Goal: Task Accomplishment & Management: Use online tool/utility

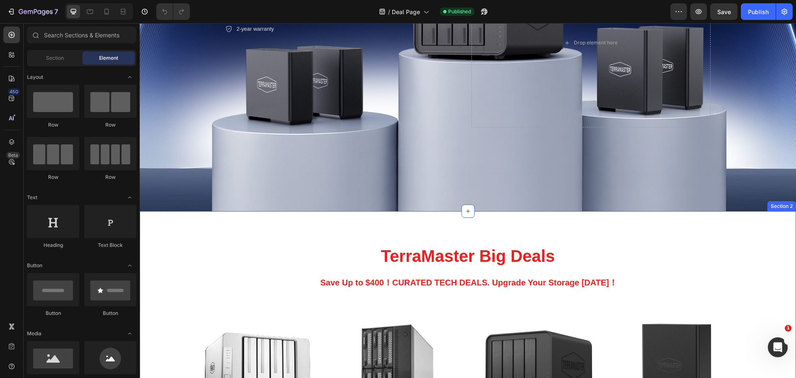
scroll to position [373, 0]
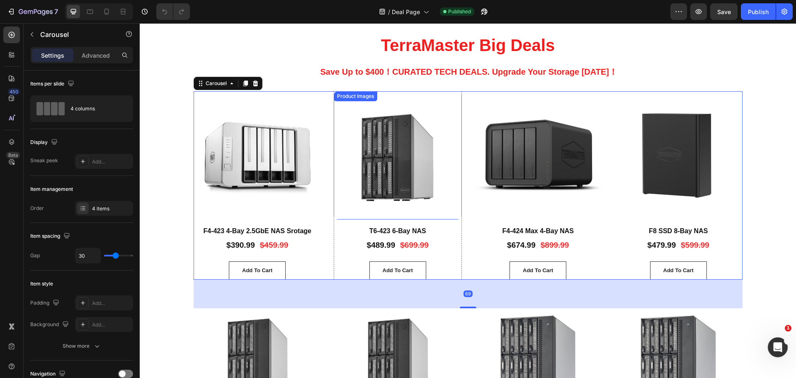
click at [450, 215] on img at bounding box center [398, 155] width 128 height 128
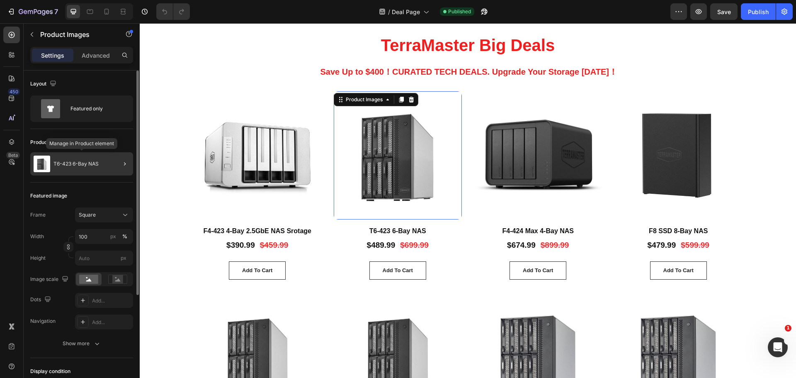
click at [96, 167] on div "T6-423 6-Bay NAS" at bounding box center [81, 163] width 103 height 23
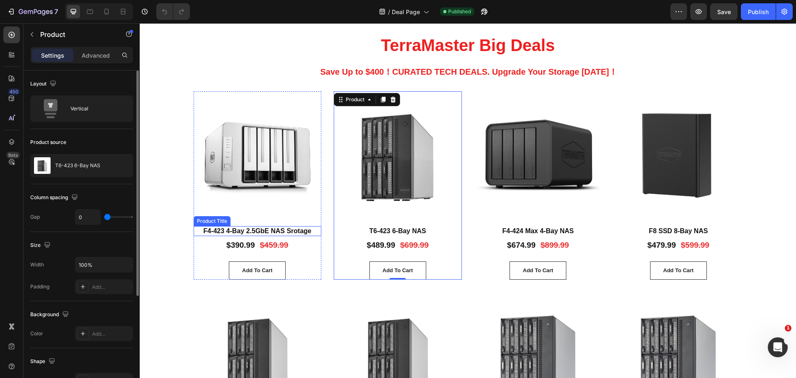
click at [272, 206] on img at bounding box center [258, 155] width 128 height 128
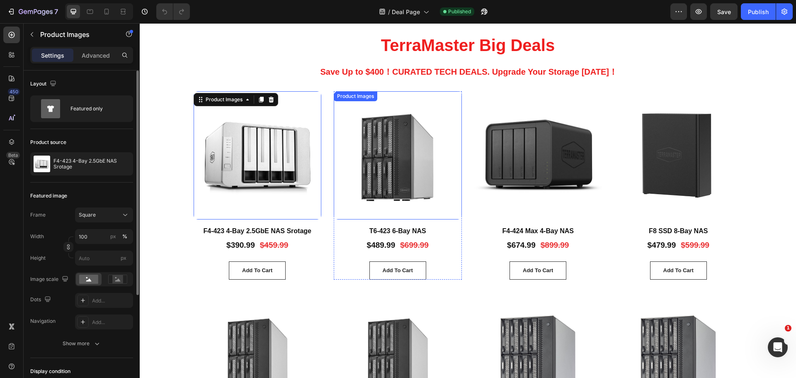
click at [336, 201] on img at bounding box center [398, 155] width 128 height 128
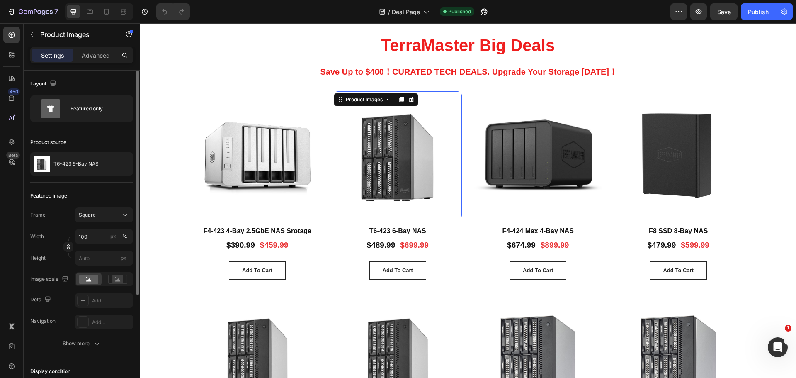
click at [325, 199] on div "Product Images F4-423 4-Bay 2.5GbE NAS Srotage Product Title $390.99 Product Pr…" at bounding box center [468, 185] width 549 height 188
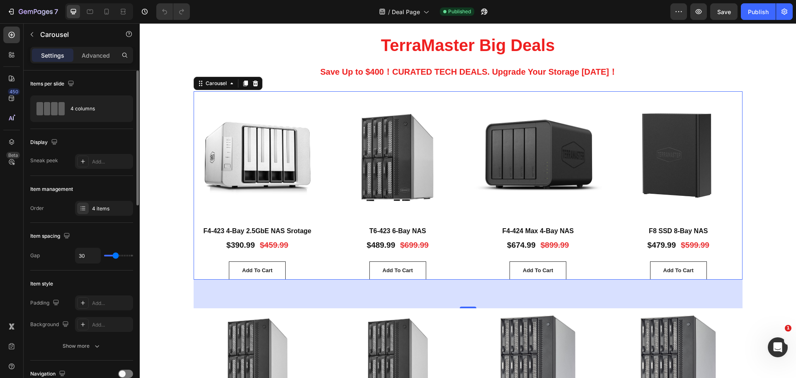
scroll to position [539, 0]
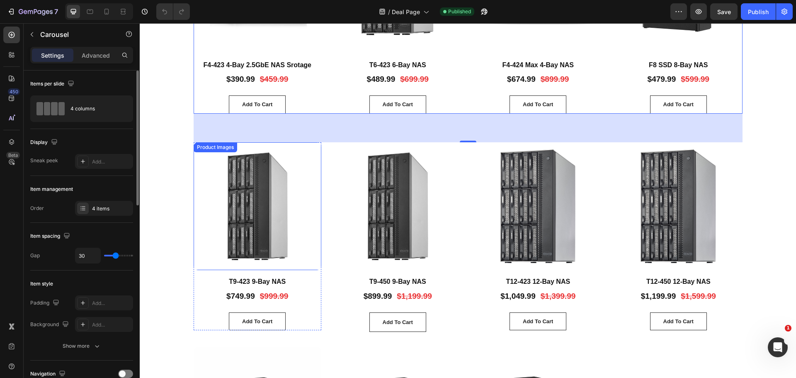
click at [146, 181] on div "TerraMaster Big Deals Heading Save Up to $400！ ​ CURATED TECH DEALS. ​Upgrade Y…" at bounding box center [468, 195] width 656 height 720
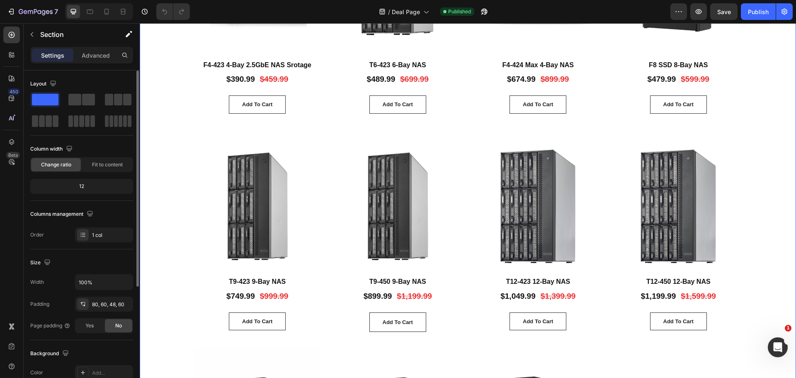
click at [326, 136] on div "Product Images F4-423 4-Bay 2.5GbE NAS Srotage Product Title $390.99 Product Pr…" at bounding box center [468, 33] width 607 height 217
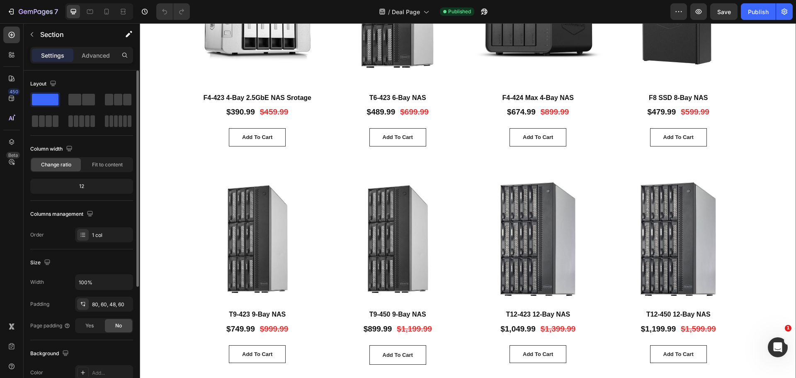
scroll to position [415, 0]
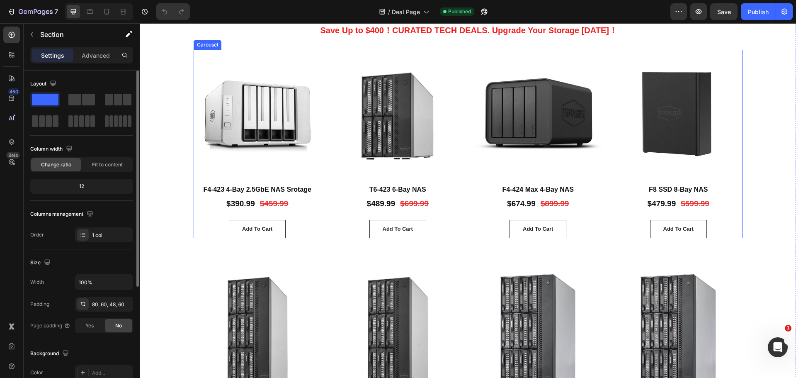
click at [323, 115] on div "Product Images F4-423 4-Bay 2.5GbE NAS Srotage Product Title $390.99 Product Pr…" at bounding box center [468, 144] width 549 height 188
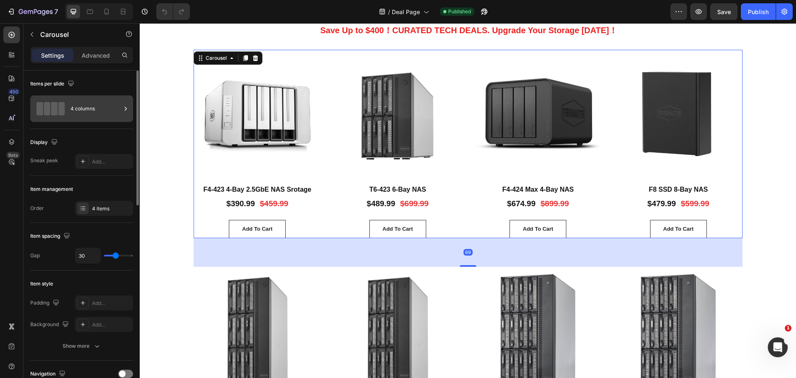
click at [71, 111] on div "4 columns" at bounding box center [96, 108] width 51 height 19
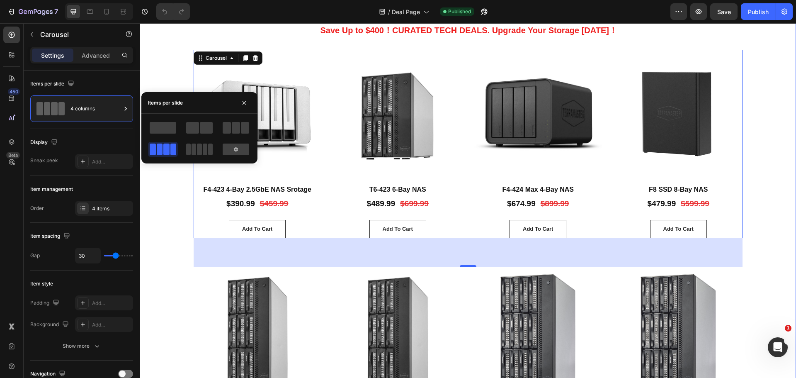
click at [160, 200] on div "TerraMaster Big Deals Heading Save Up to $400！ ​ CURATED TECH DEALS. ​Upgrade Y…" at bounding box center [468, 319] width 656 height 720
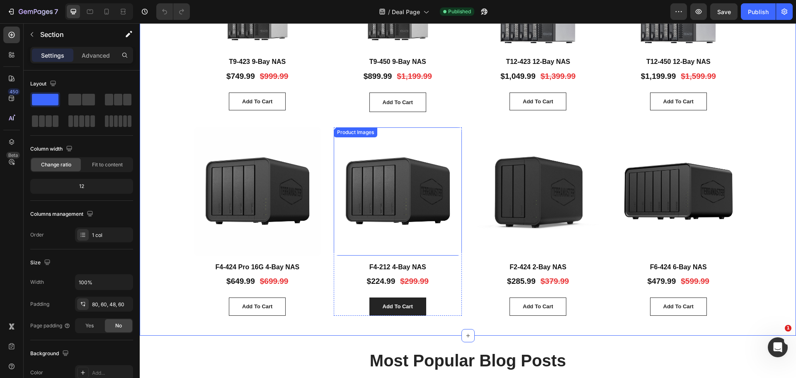
scroll to position [829, 0]
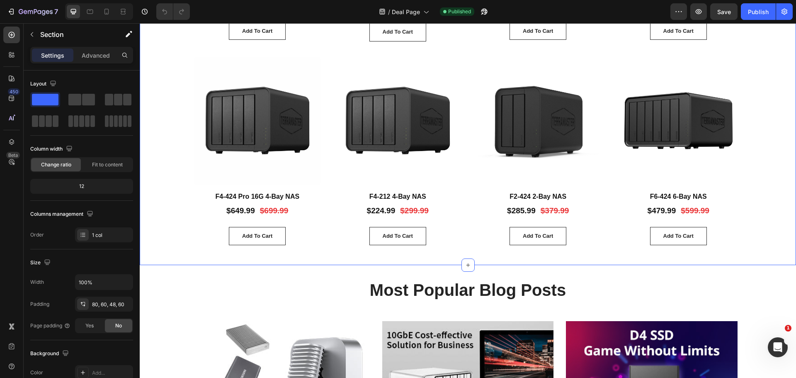
click at [323, 236] on div "Product Images F4-424 Pro 16G 4-Bay NAS Product Title $649.99 Product Price Pro…" at bounding box center [468, 151] width 549 height 188
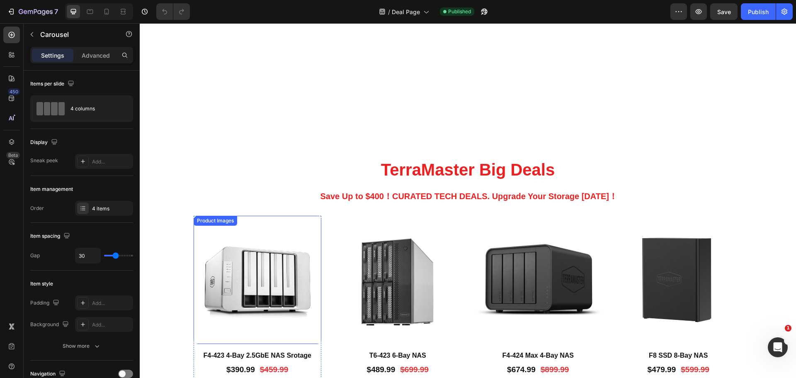
scroll to position [415, 0]
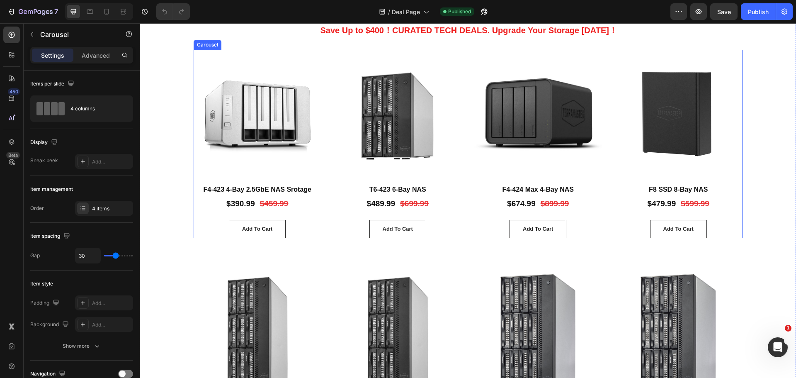
click at [325, 159] on div "Product Images F4-423 4-Bay 2.5GbE NAS Srotage Product Title $390.99 Product Pr…" at bounding box center [468, 144] width 549 height 188
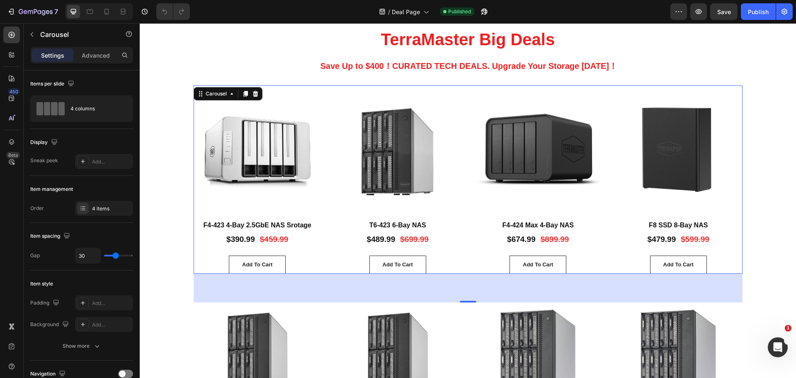
scroll to position [332, 0]
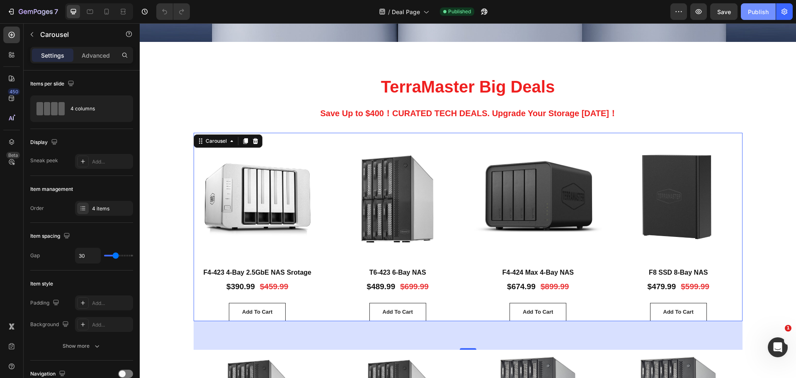
click at [761, 10] on div "Publish" at bounding box center [758, 11] width 21 height 9
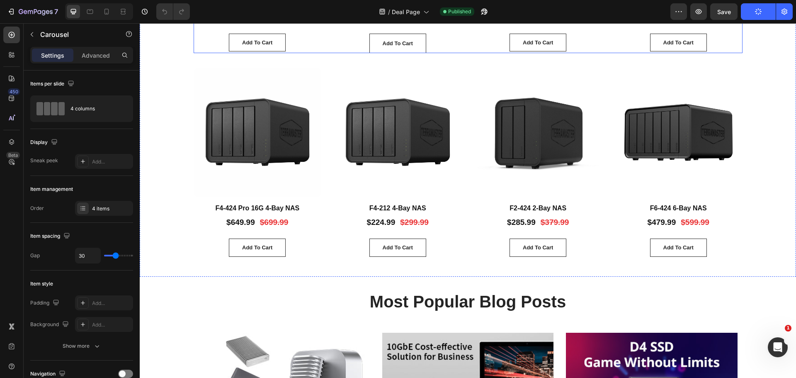
scroll to position [829, 0]
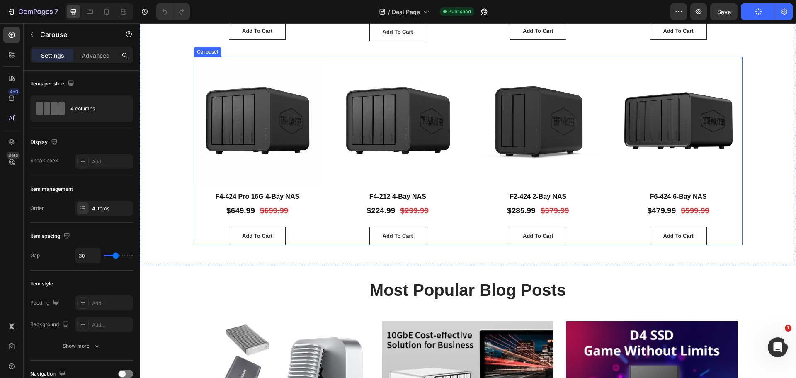
click at [468, 215] on div "Product Images F4-424 Pro 16G 4-Bay NAS Product Title $649.99 Product Price Pro…" at bounding box center [468, 151] width 549 height 188
click at [243, 47] on icon at bounding box center [245, 49] width 5 height 6
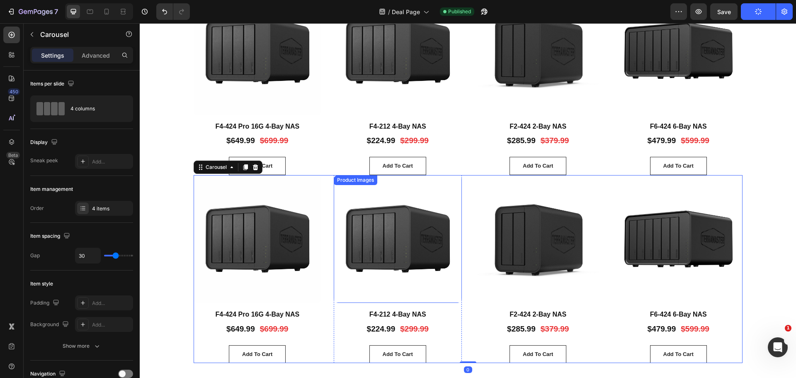
scroll to position [912, 0]
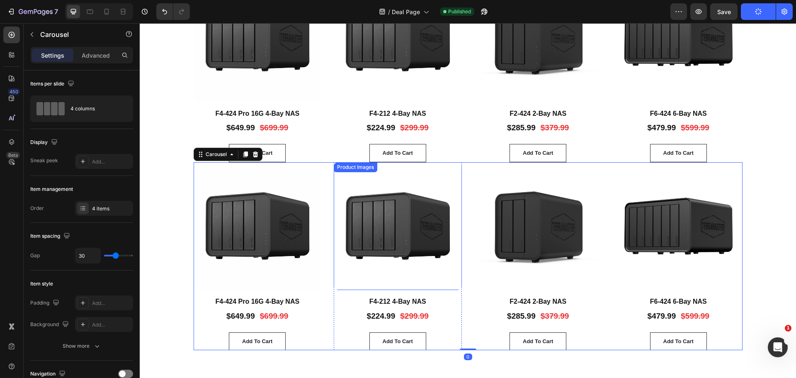
click at [363, 239] on img at bounding box center [398, 226] width 128 height 128
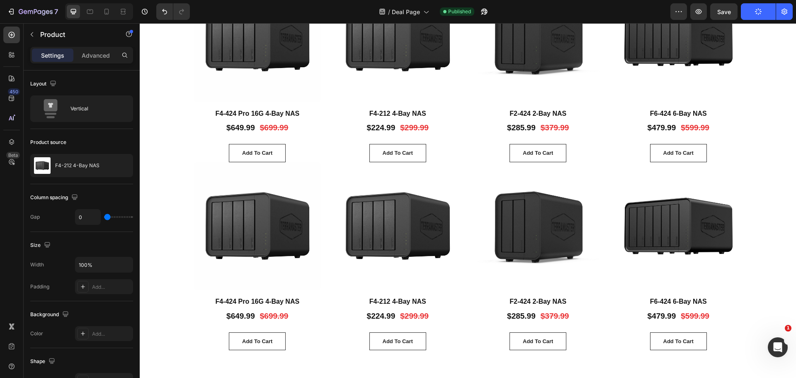
click at [343, 292] on div "Product Images" at bounding box center [398, 229] width 128 height 135
click at [334, 289] on img at bounding box center [398, 226] width 128 height 128
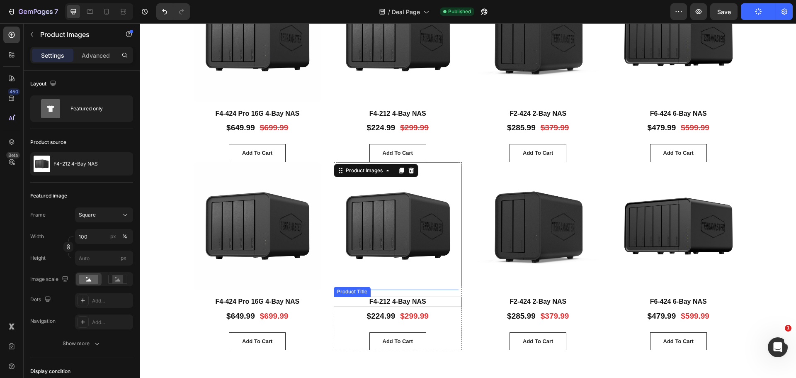
click at [343, 306] on h1 "F4-212 4-Bay NAS" at bounding box center [398, 302] width 128 height 10
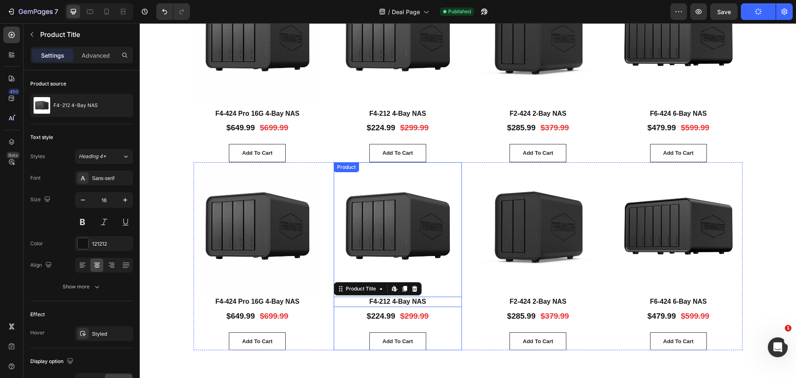
click at [323, 311] on div "Product Images F4-424 Pro 16G 4-Bay NAS Product Title $649.99 Product Price Pro…" at bounding box center [468, 256] width 549 height 188
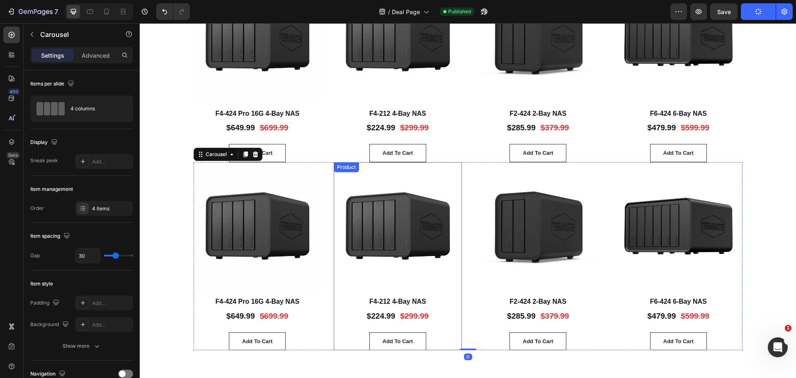
click at [340, 295] on div "Product Images" at bounding box center [398, 229] width 128 height 135
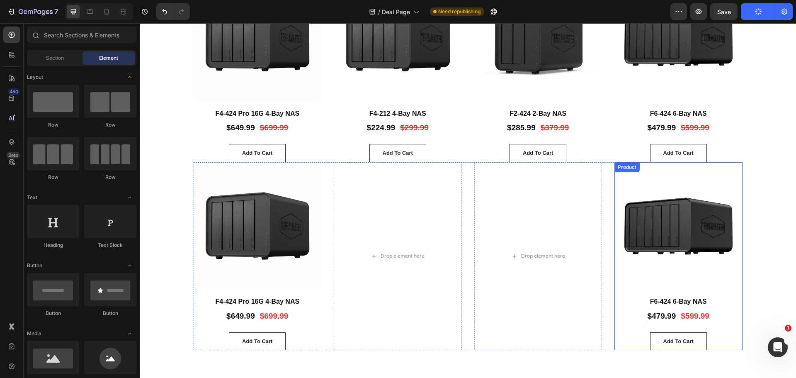
click at [620, 293] on div "Product Images" at bounding box center [679, 229] width 128 height 135
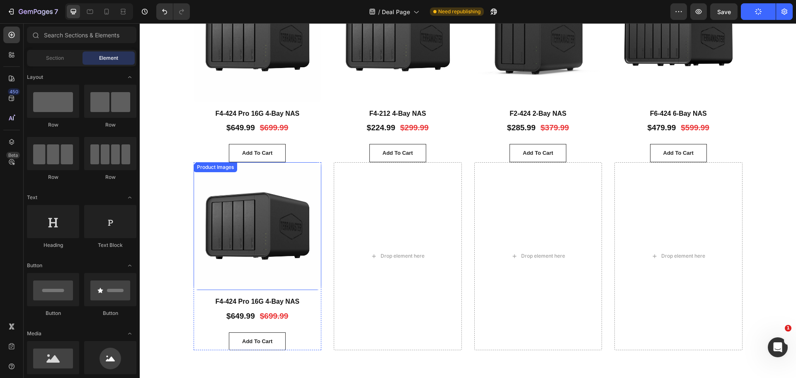
click at [215, 267] on img at bounding box center [258, 226] width 128 height 128
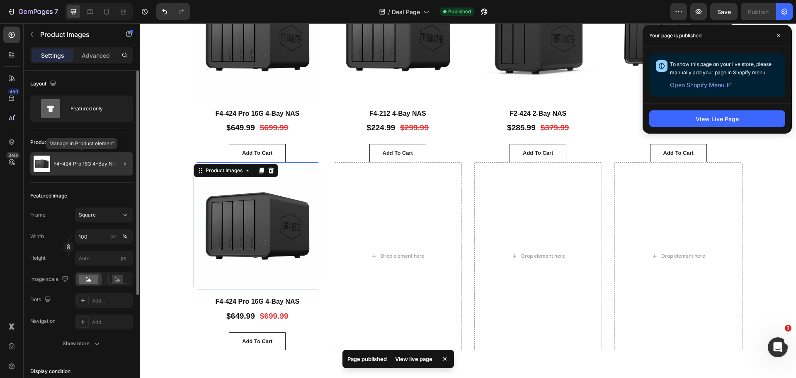
click at [96, 171] on div "F4-424 Pro 16G 4-Bay NAS" at bounding box center [81, 163] width 103 height 23
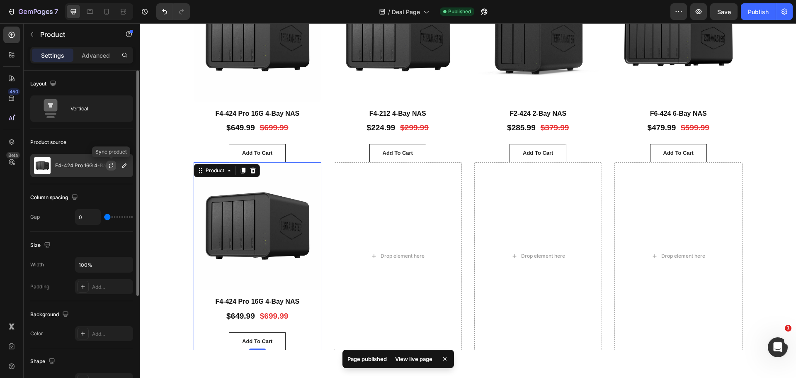
click at [107, 169] on button "button" at bounding box center [111, 165] width 10 height 10
click at [124, 170] on button "button" at bounding box center [124, 165] width 10 height 10
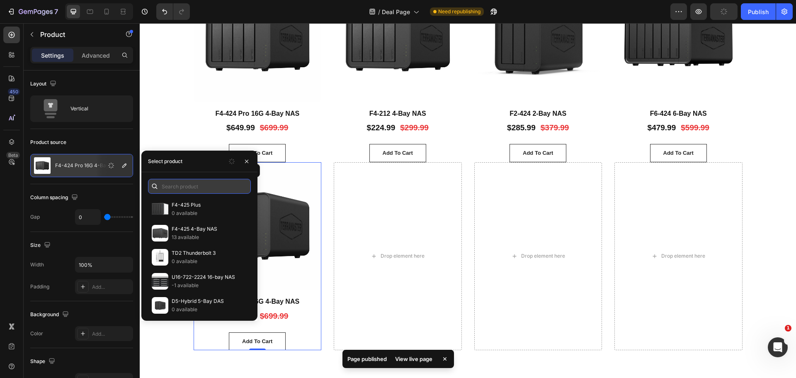
click at [187, 188] on input "text" at bounding box center [199, 186] width 103 height 15
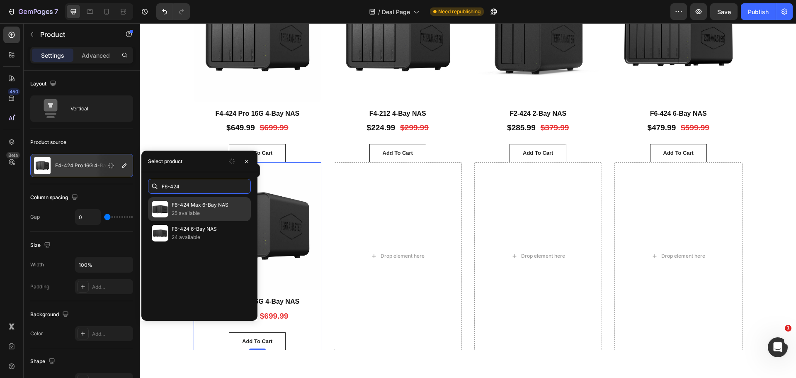
type input "F6-424"
click at [195, 205] on p "F6-424 Max 6-Bay NAS" at bounding box center [209, 205] width 75 height 8
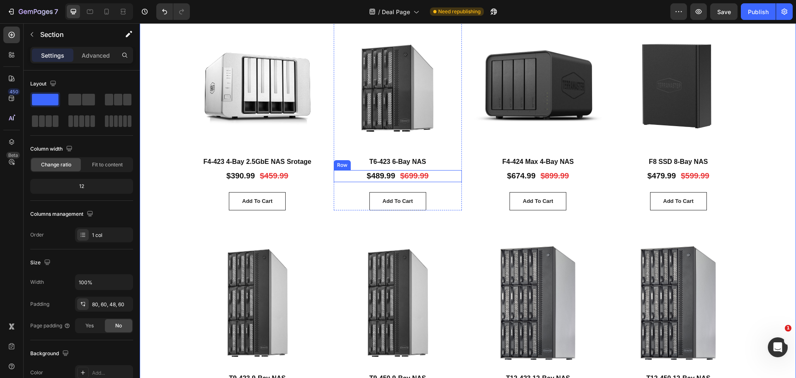
scroll to position [332, 0]
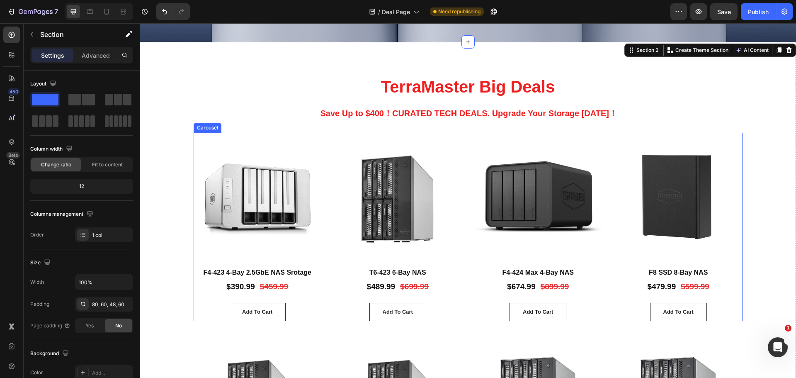
click at [326, 205] on div "Product Images F4-423 4-Bay 2.5GbE NAS Srotage Product Title $390.99 Product Pr…" at bounding box center [468, 227] width 549 height 188
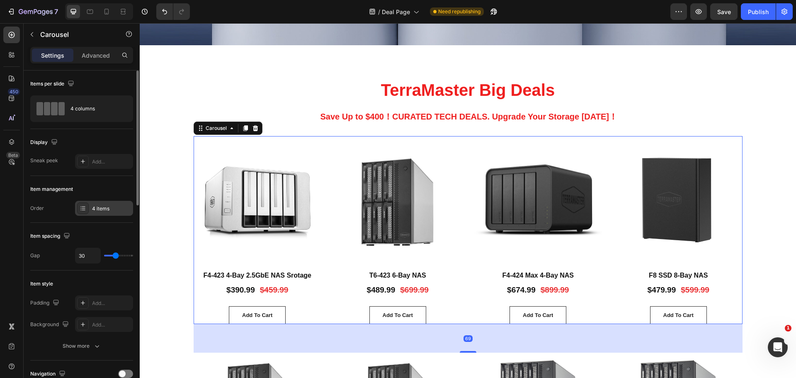
click at [94, 212] on div "4 items" at bounding box center [111, 208] width 39 height 7
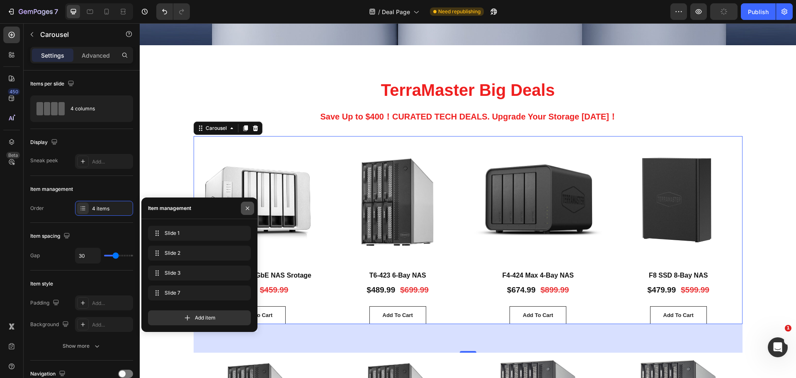
click at [250, 207] on icon "button" at bounding box center [247, 208] width 7 height 7
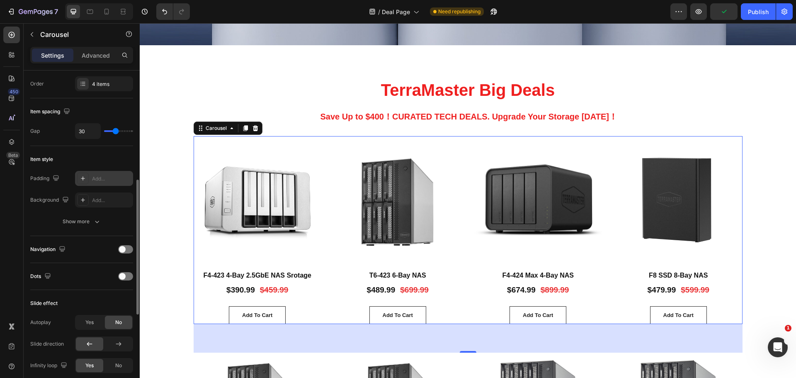
scroll to position [166, 0]
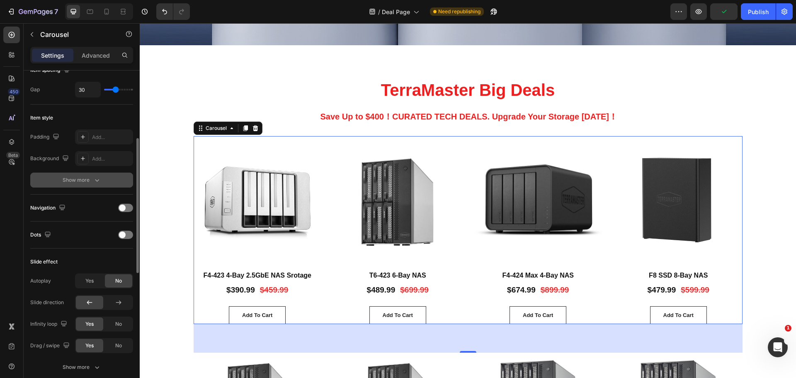
click at [80, 180] on div "Show more" at bounding box center [82, 180] width 39 height 8
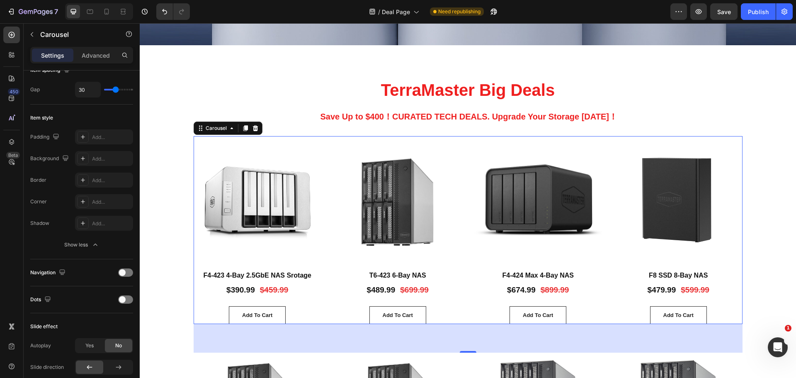
scroll to position [373, 0]
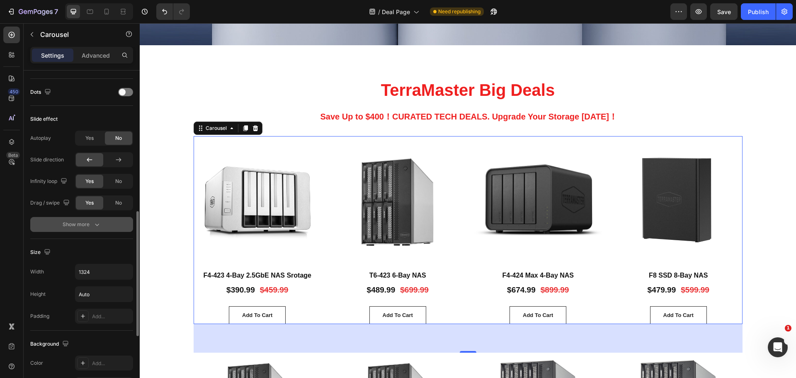
click at [83, 229] on button "Show more" at bounding box center [81, 224] width 103 height 15
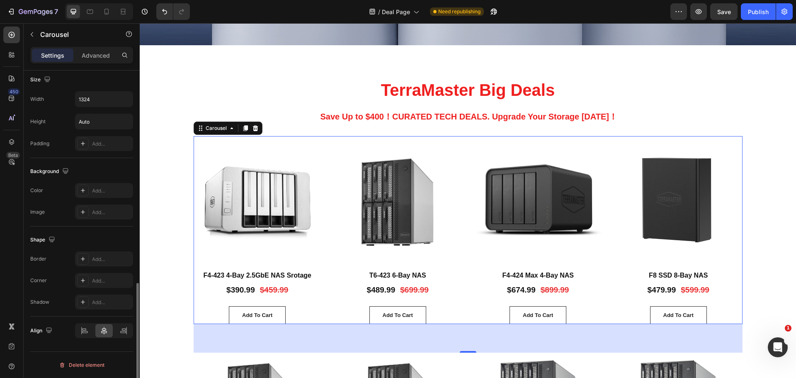
scroll to position [382, 0]
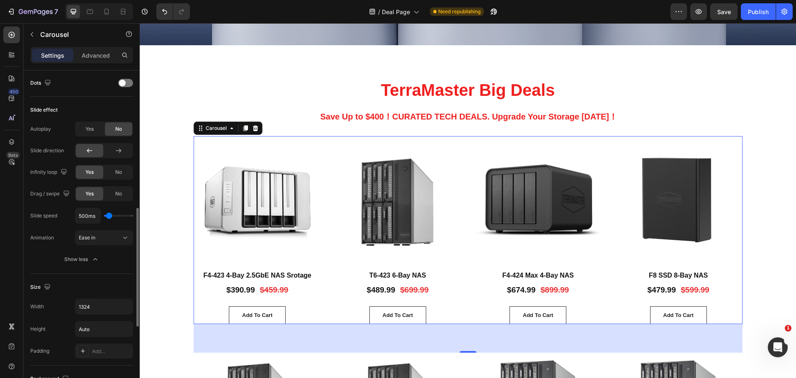
drag, startPoint x: 110, startPoint y: 216, endPoint x: 105, endPoint y: 222, distance: 8.3
type input "100"
click at [104, 216] on input "range" at bounding box center [118, 216] width 29 height 2
type input "450ms"
type input "450"
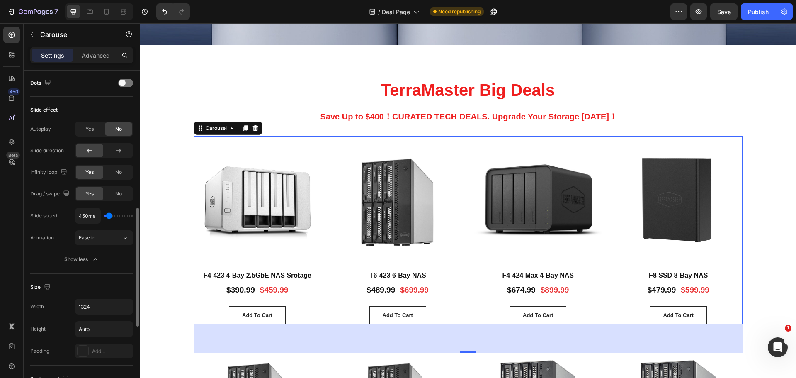
type input "1100ms"
type input "1100"
type input "900ms"
type input "900"
type input "850ms"
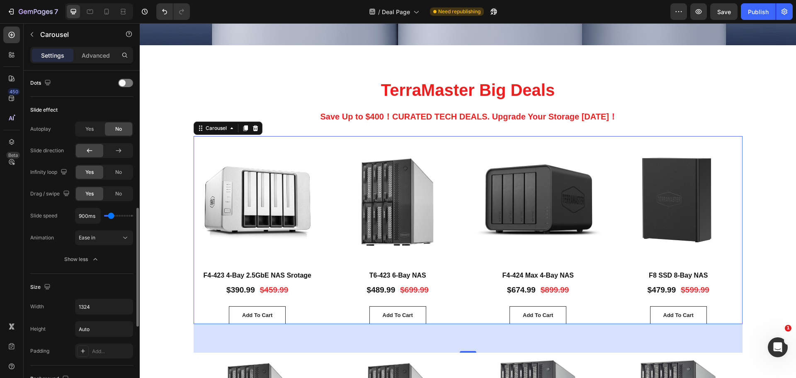
type input "850"
type input "550ms"
type input "550"
type input "450ms"
drag, startPoint x: 99, startPoint y: 215, endPoint x: 109, endPoint y: 216, distance: 10.0
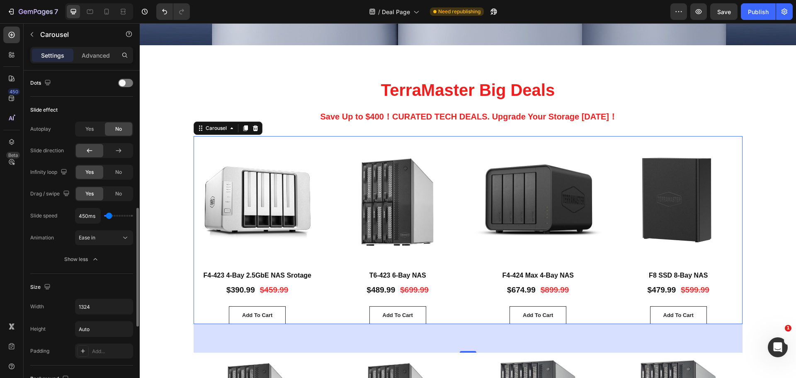
type input "450"
click at [109, 216] on input "range" at bounding box center [118, 216] width 29 height 2
type input "350ms"
type input "350"
click at [109, 216] on input "range" at bounding box center [118, 216] width 29 height 2
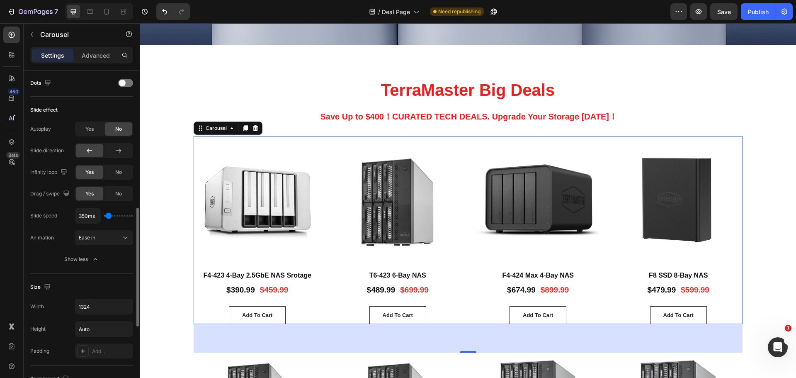
type input "1000ms"
type input "1000"
type input "900ms"
type input "900"
type input "550ms"
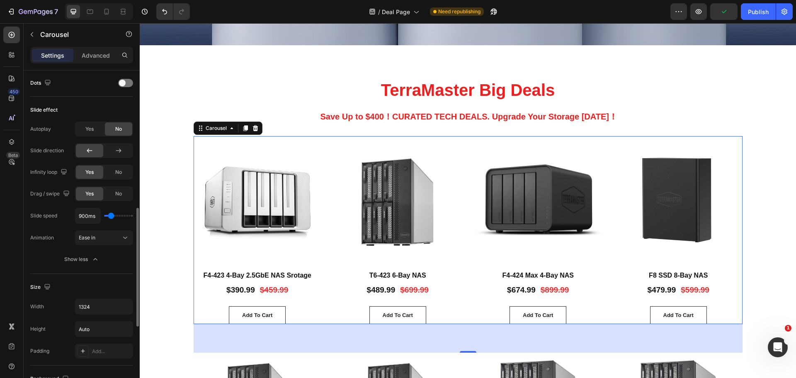
type input "550"
type input "350ms"
type input "350"
drag, startPoint x: 109, startPoint y: 217, endPoint x: 205, endPoint y: 315, distance: 137.2
click at [109, 216] on input "range" at bounding box center [118, 216] width 29 height 2
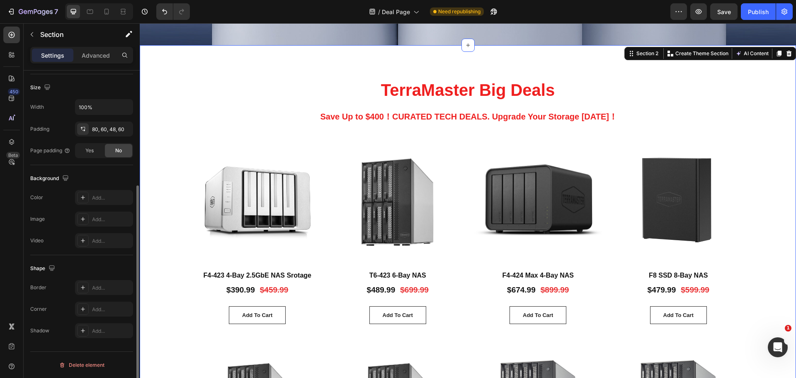
scroll to position [0, 0]
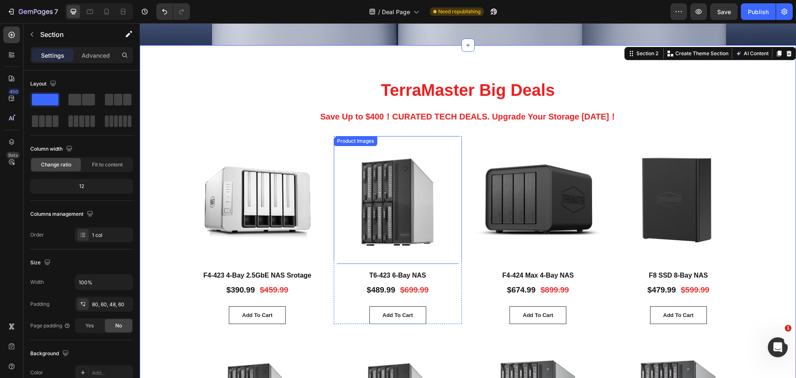
click at [334, 234] on img at bounding box center [398, 200] width 128 height 128
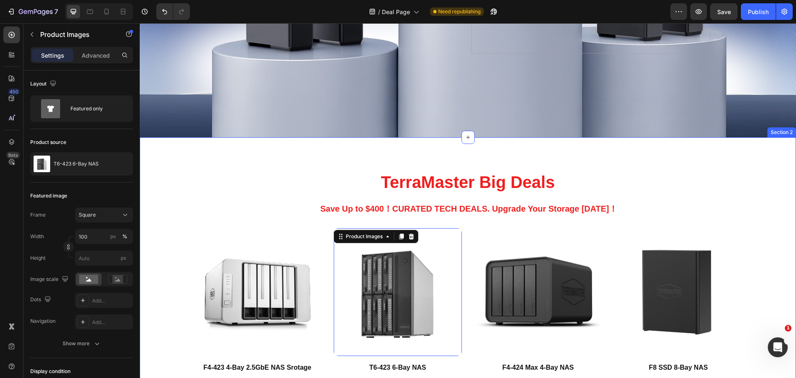
scroll to position [249, 0]
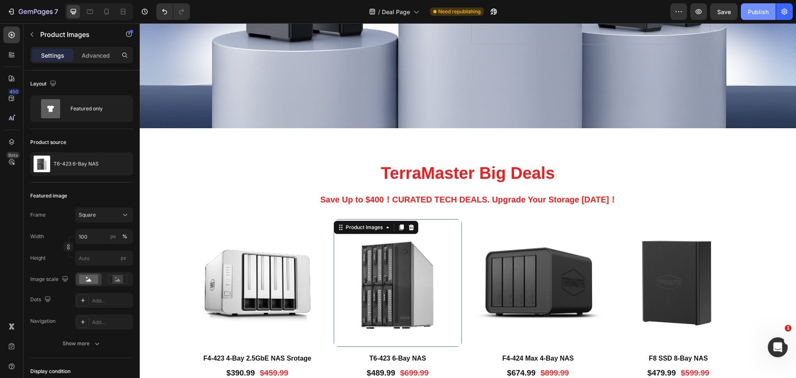
click at [766, 12] on div "Publish" at bounding box center [758, 11] width 21 height 9
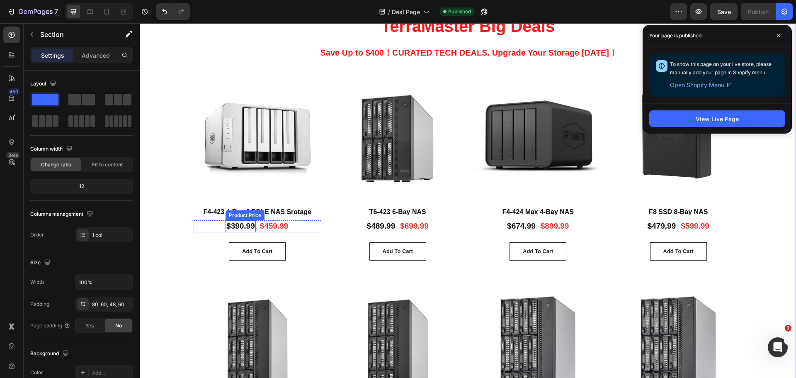
scroll to position [415, 0]
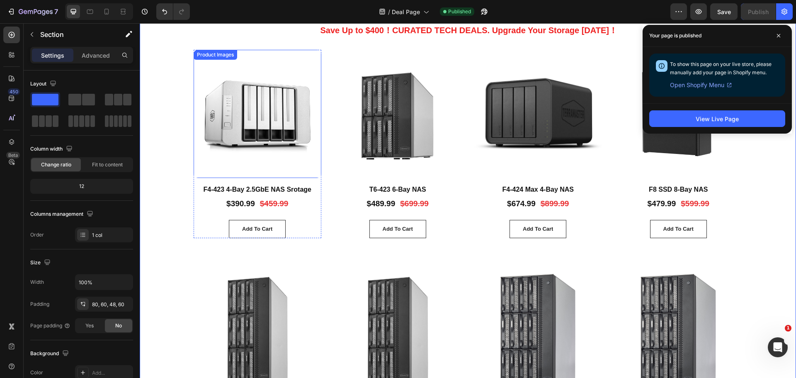
click at [268, 115] on img at bounding box center [258, 114] width 128 height 128
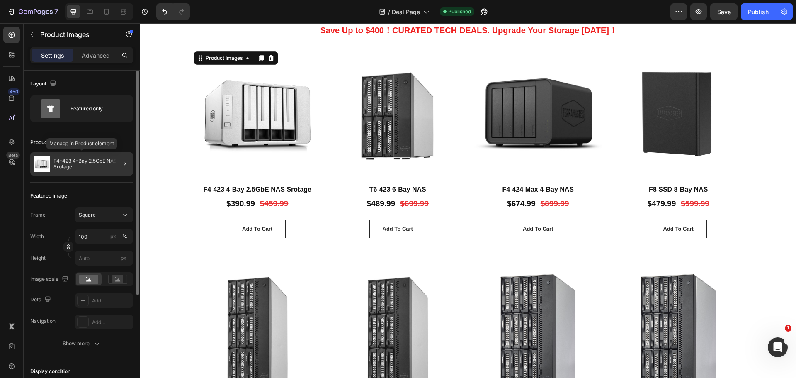
click at [91, 169] on p "F4-423 4-Bay 2.5GbE NAS Srotage" at bounding box center [91, 164] width 76 height 12
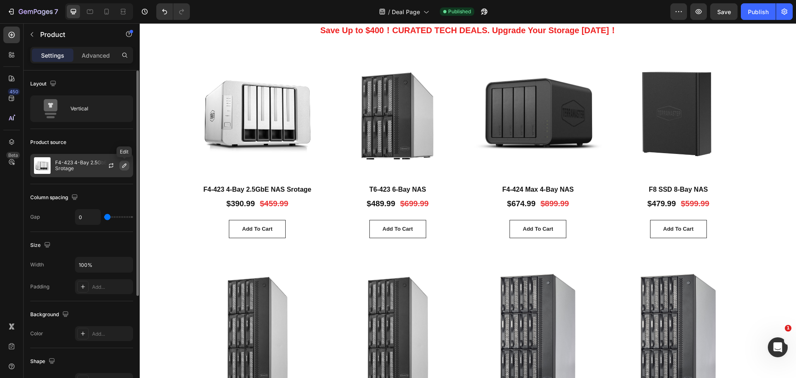
click at [124, 165] on icon "button" at bounding box center [124, 165] width 4 height 4
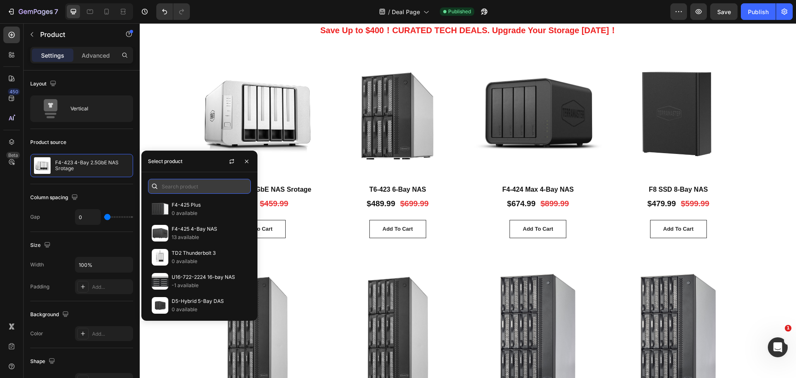
click at [180, 184] on input "text" at bounding box center [199, 186] width 103 height 15
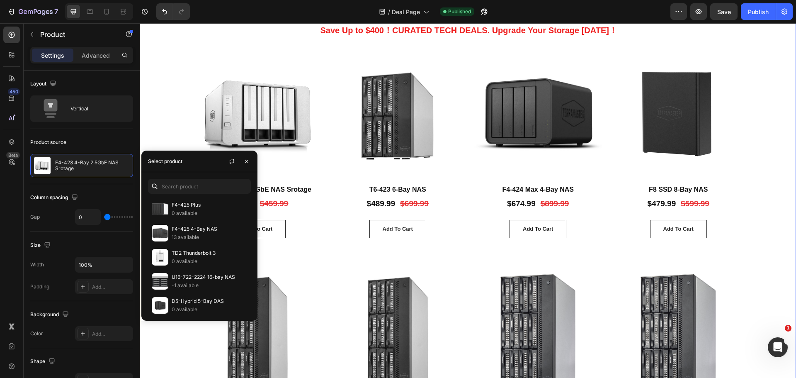
click at [168, 120] on div "Product Images F4-423 4-Bay 2.5GbE NAS Srotage Product Title $390.99 Product Pr…" at bounding box center [468, 158] width 607 height 217
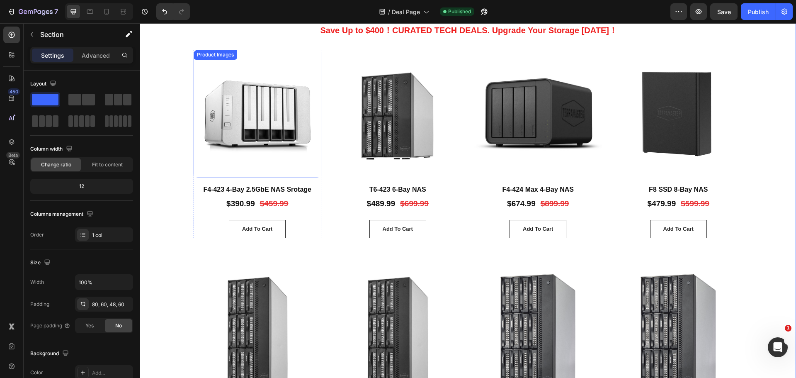
click at [234, 124] on img at bounding box center [258, 114] width 128 height 128
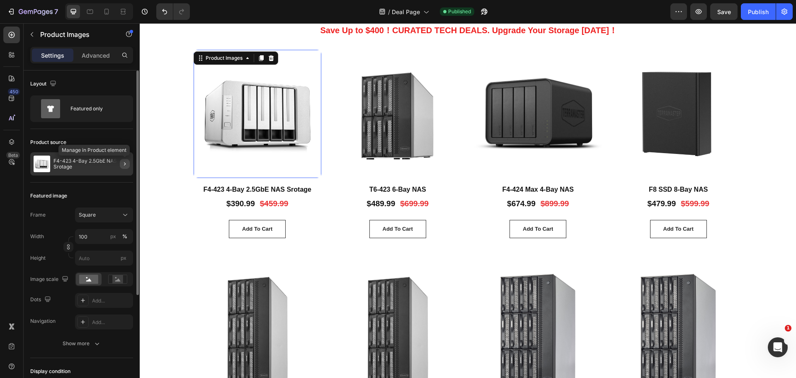
click at [126, 164] on icon "button" at bounding box center [125, 163] width 7 height 7
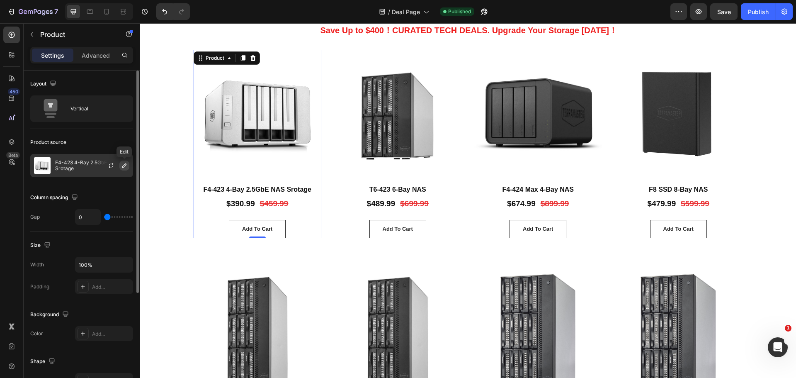
click at [122, 169] on button "button" at bounding box center [124, 165] width 10 height 10
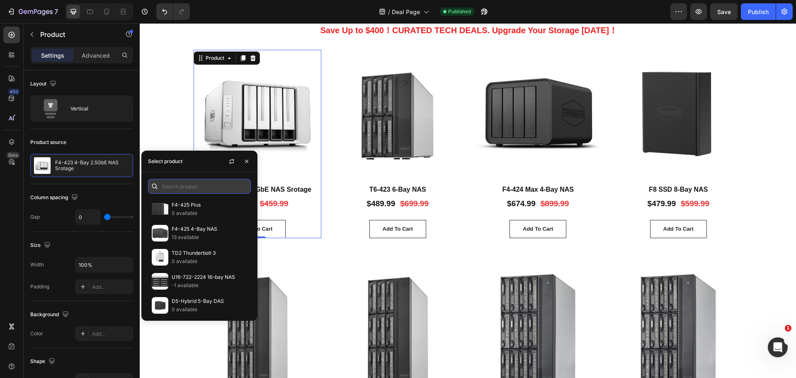
click at [175, 185] on input "text" at bounding box center [199, 186] width 103 height 15
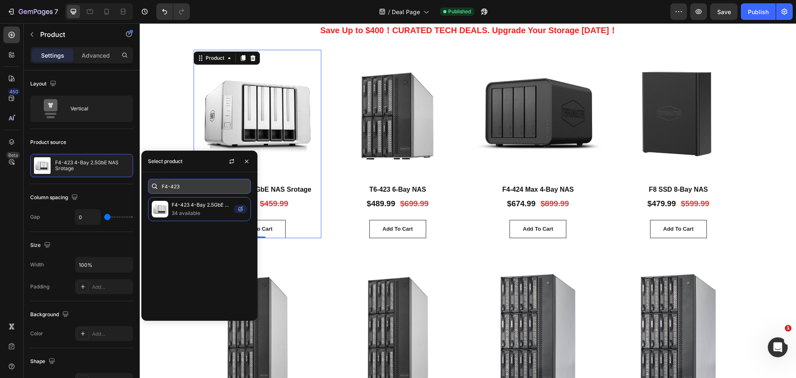
click at [212, 190] on input "F4-423" at bounding box center [199, 186] width 103 height 15
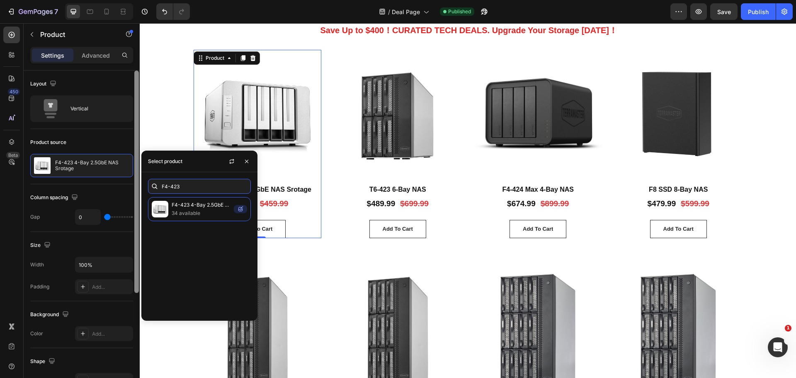
drag, startPoint x: 198, startPoint y: 188, endPoint x: 134, endPoint y: 191, distance: 64.3
click at [134, 0] on body "7 Version history / Deal Page Published Preview Save Publish 450 Beta Sections(…" at bounding box center [398, 0] width 796 height 0
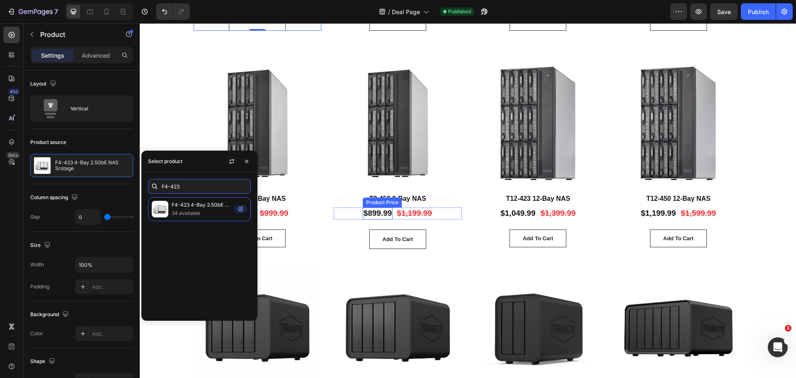
scroll to position [456, 0]
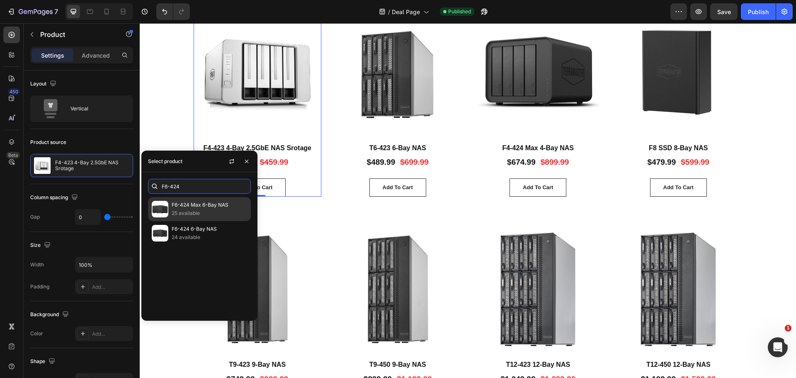
type input "F6-424"
drag, startPoint x: 222, startPoint y: 203, endPoint x: 139, endPoint y: 192, distance: 83.6
click at [222, 203] on p "F6-424 Max 6-Bay NAS" at bounding box center [209, 205] width 75 height 8
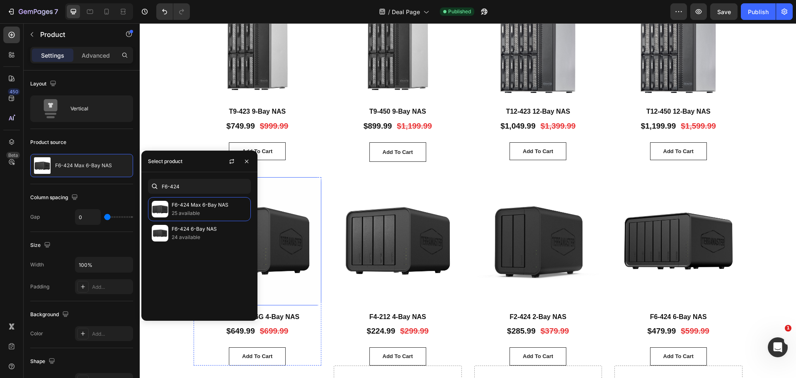
scroll to position [746, 0]
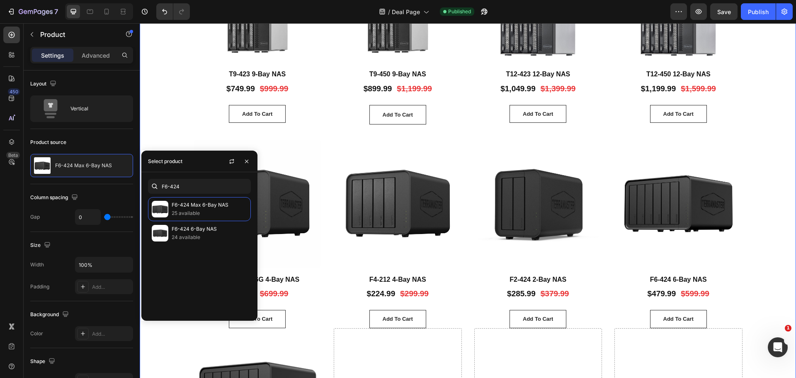
click at [172, 130] on div "Product Images T9-423 9-Bay NAS Product Title $749.99 Product Price Product Pri…" at bounding box center [468, 37] width 607 height 205
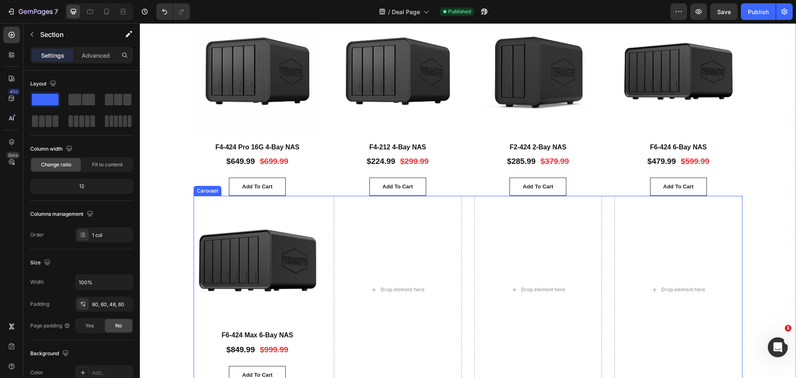
scroll to position [912, 0]
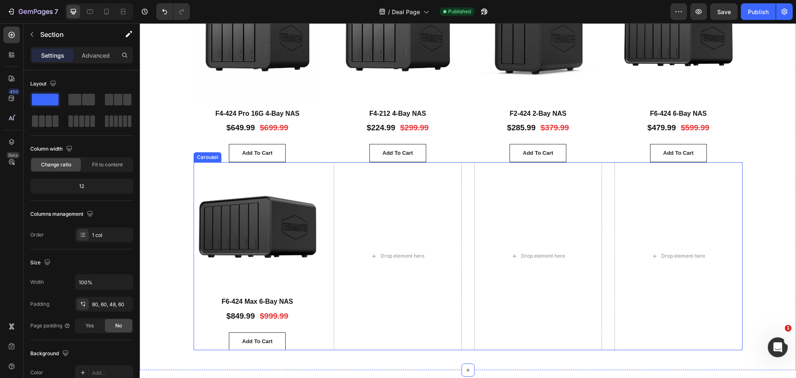
click at [326, 249] on div "Product Images F6-424 Max 6-Bay NAS Product Title $849.99 Product Price Product…" at bounding box center [468, 256] width 549 height 188
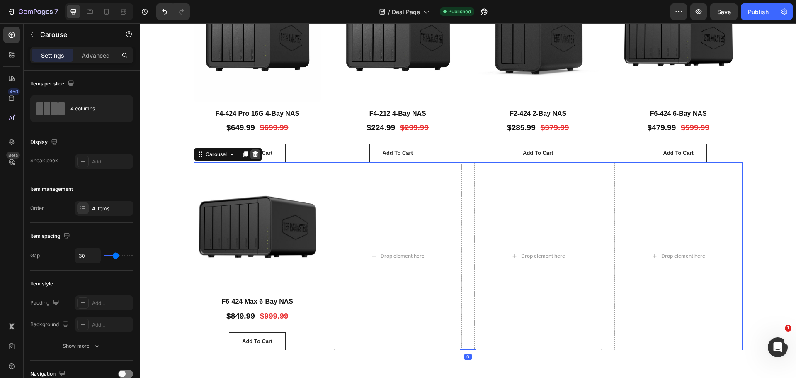
click at [253, 155] on icon at bounding box center [255, 154] width 5 height 6
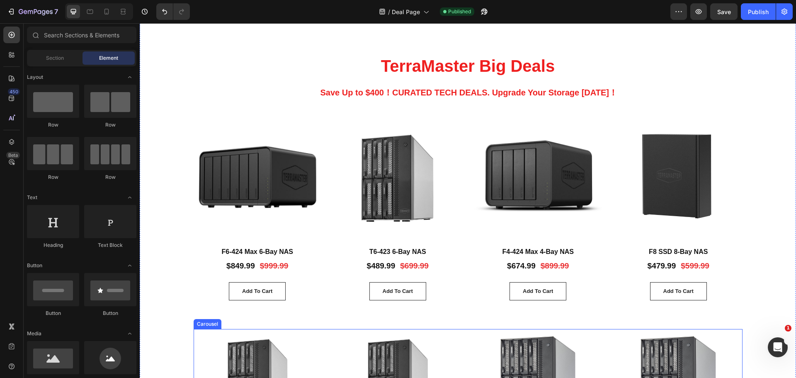
scroll to position [332, 0]
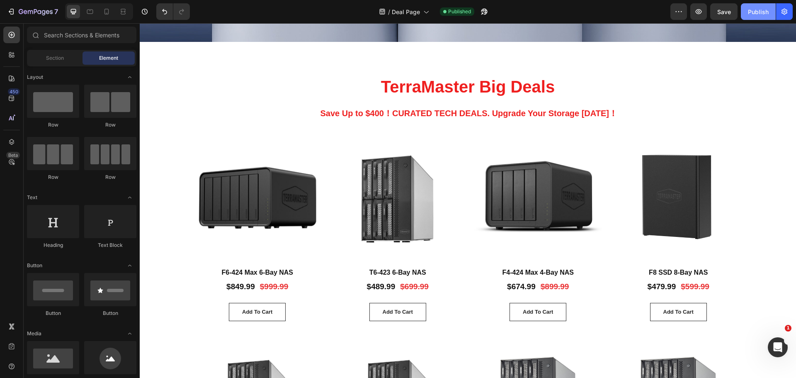
click at [761, 7] on button "Publish" at bounding box center [758, 11] width 35 height 17
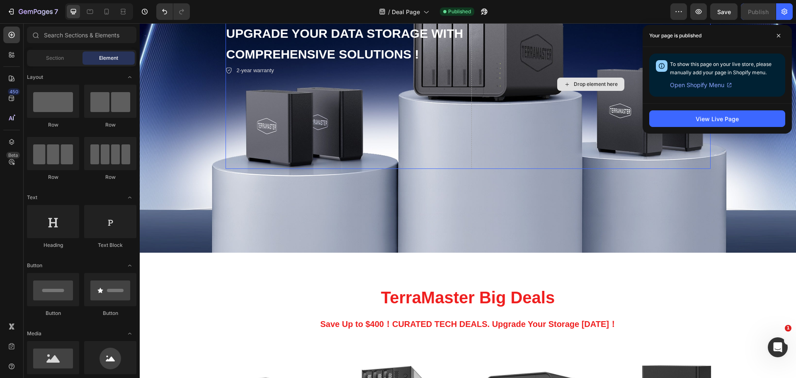
scroll to position [0, 0]
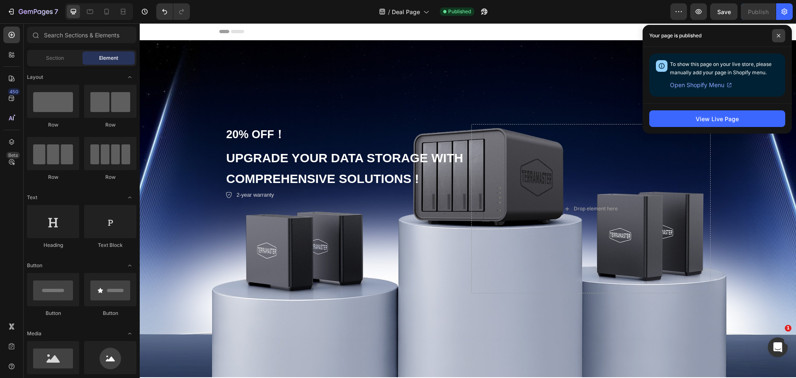
click at [780, 36] on icon at bounding box center [779, 36] width 4 height 4
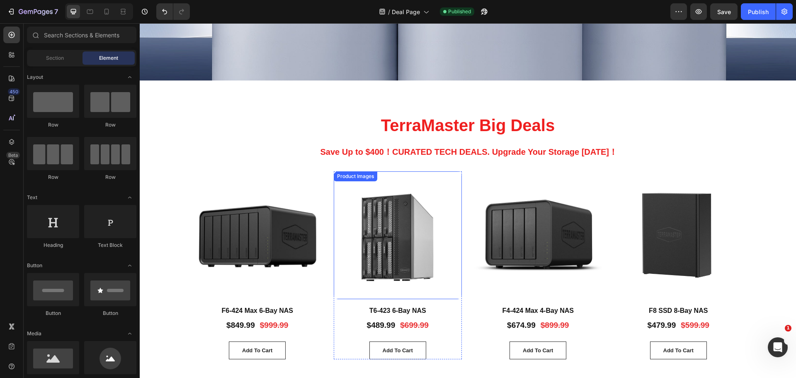
scroll to position [332, 0]
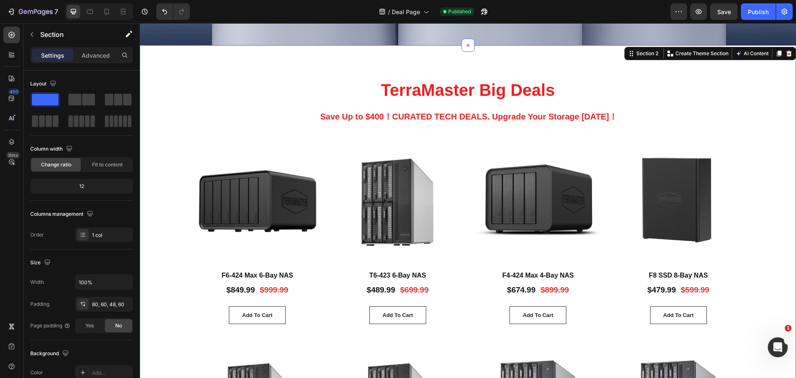
click at [413, 218] on img at bounding box center [398, 200] width 128 height 128
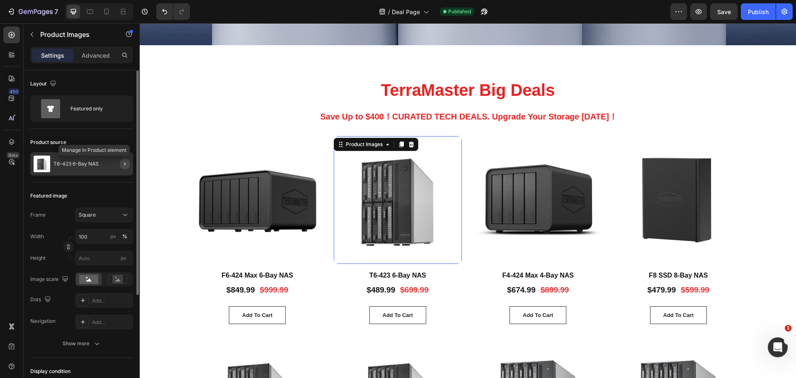
click at [122, 164] on icon "button" at bounding box center [125, 163] width 7 height 7
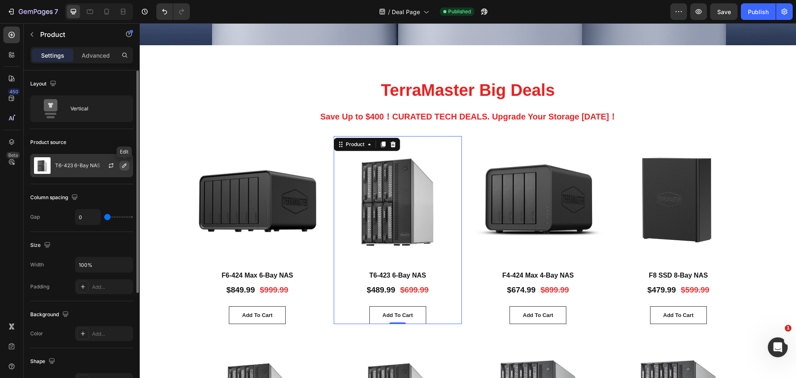
click at [122, 165] on icon "button" at bounding box center [124, 165] width 7 height 7
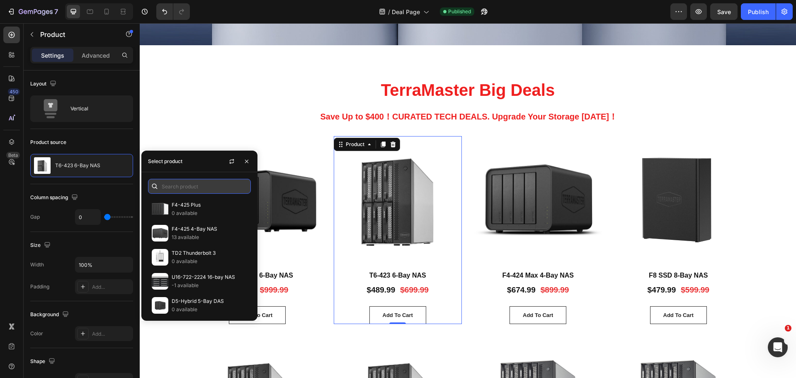
click at [195, 187] on input "text" at bounding box center [199, 186] width 103 height 15
click at [176, 137] on div "Product Images F6-424 Max 6-Bay NAS Product Title $849.99 Product Price Product…" at bounding box center [468, 244] width 607 height 217
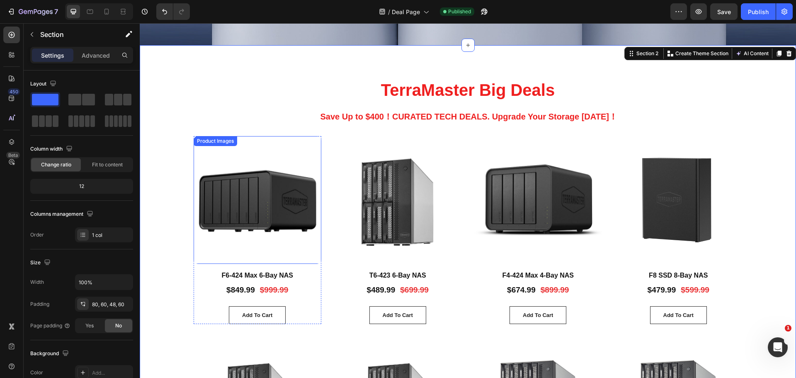
click at [269, 192] on img at bounding box center [258, 200] width 128 height 128
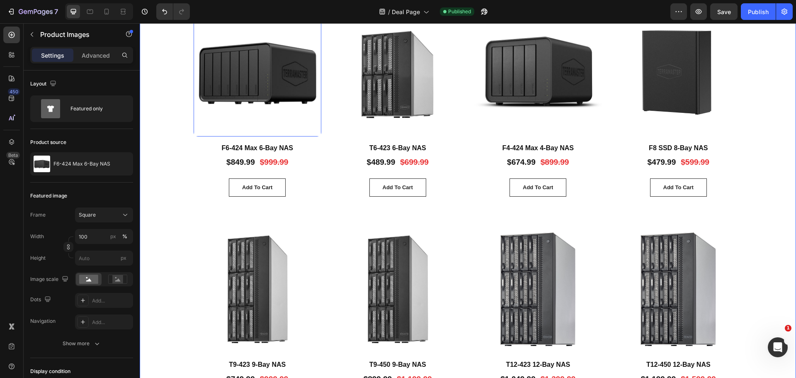
scroll to position [415, 0]
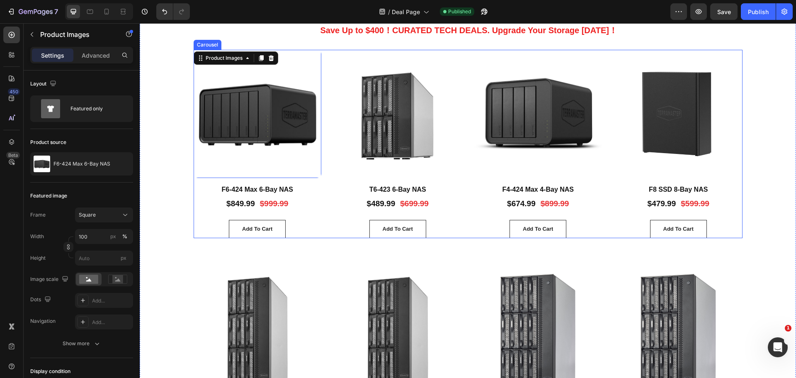
click at [337, 158] on img at bounding box center [398, 114] width 128 height 128
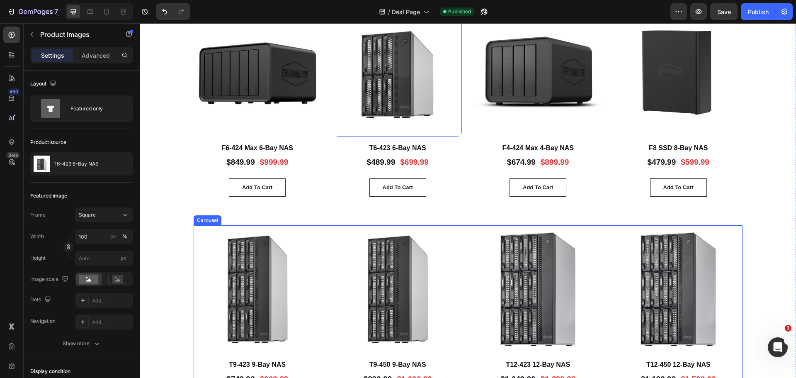
click at [323, 243] on div "Product Images T9-423 9-Bay NAS Product Title $749.99 Product Price Product Pri…" at bounding box center [468, 320] width 549 height 190
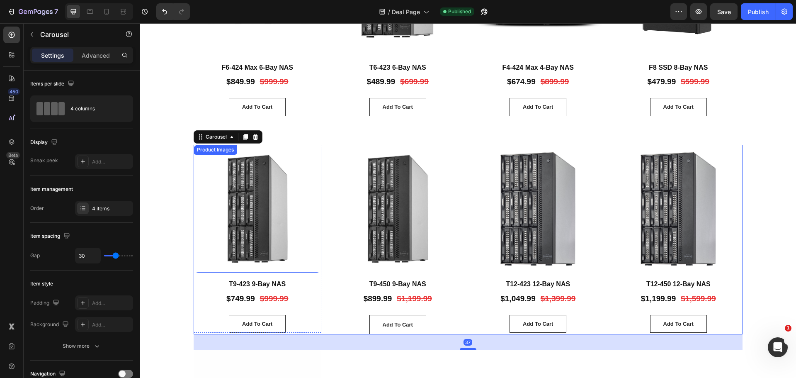
scroll to position [539, 0]
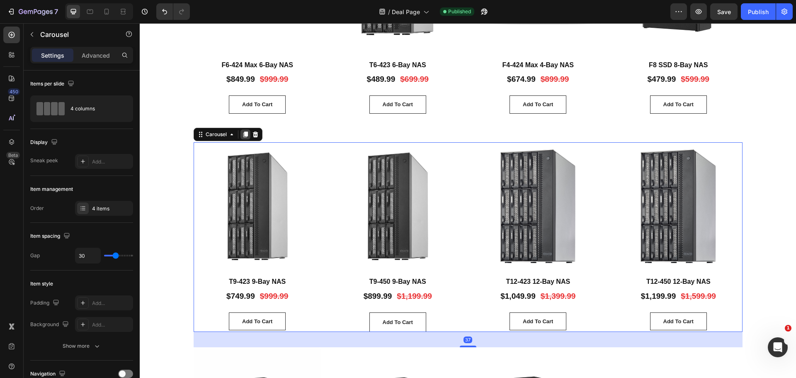
click at [242, 133] on icon at bounding box center [245, 134] width 7 height 7
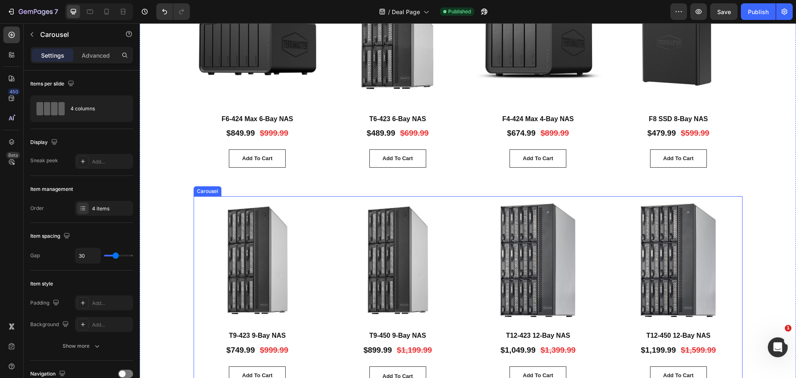
scroll to position [460, 0]
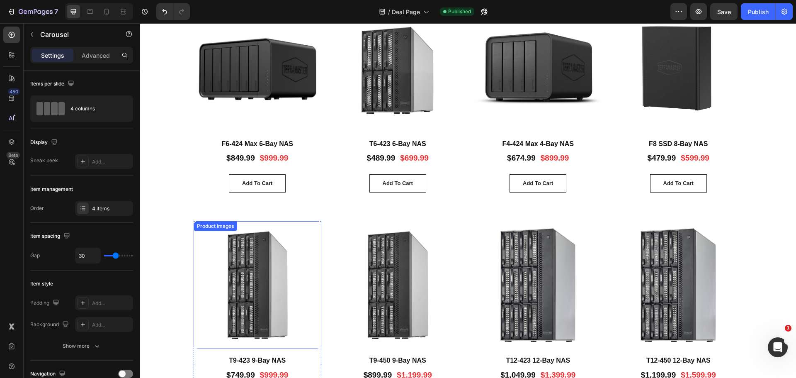
click at [258, 303] on img at bounding box center [258, 285] width 128 height 128
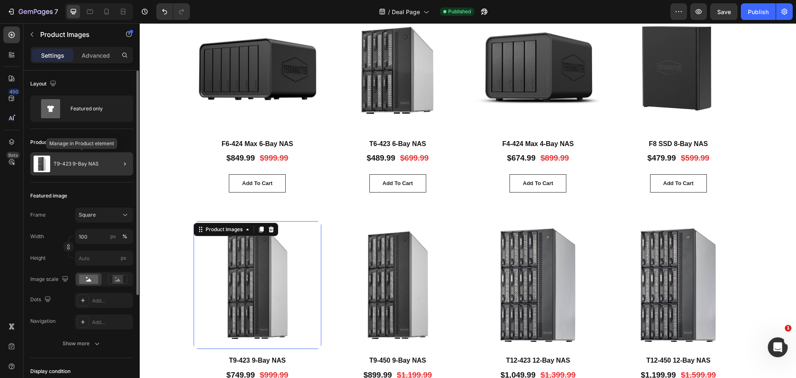
click at [90, 153] on div "T9-423 9-Bay NAS" at bounding box center [81, 163] width 103 height 23
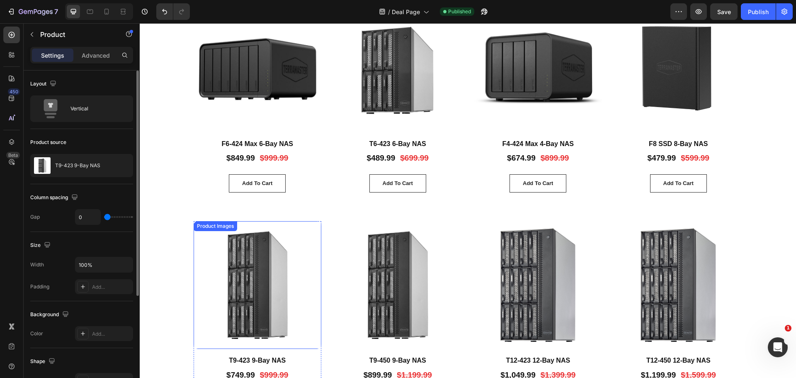
click at [225, 274] on img at bounding box center [258, 285] width 128 height 128
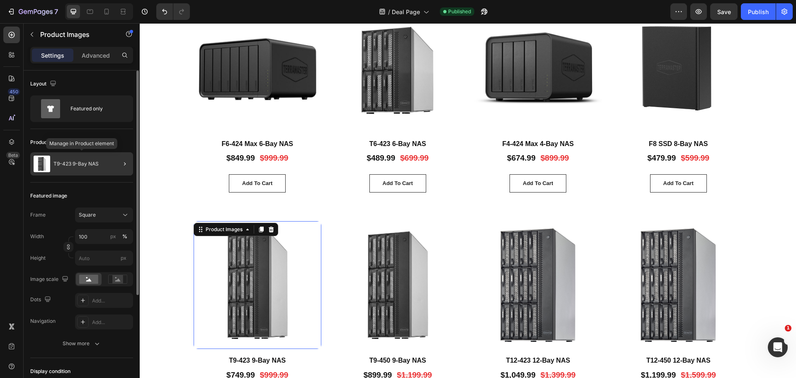
click at [98, 161] on p "T9-423 9-Bay NAS" at bounding box center [75, 164] width 45 height 6
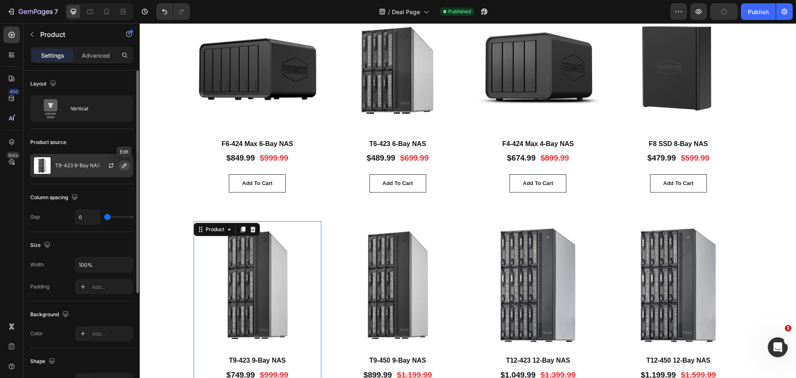
click at [125, 166] on icon "button" at bounding box center [124, 165] width 4 height 4
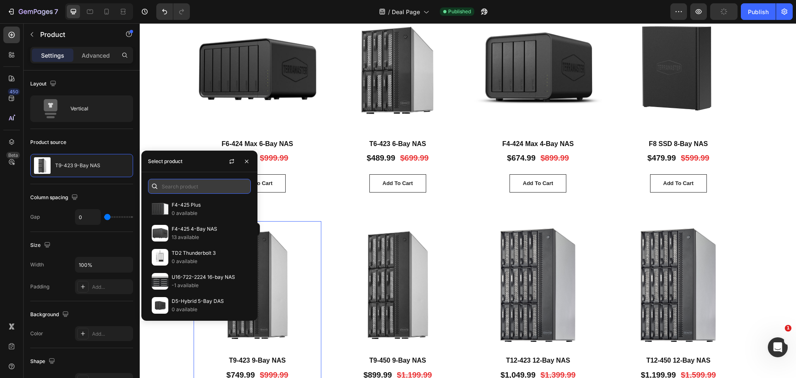
click at [188, 185] on input "text" at bounding box center [199, 186] width 103 height 15
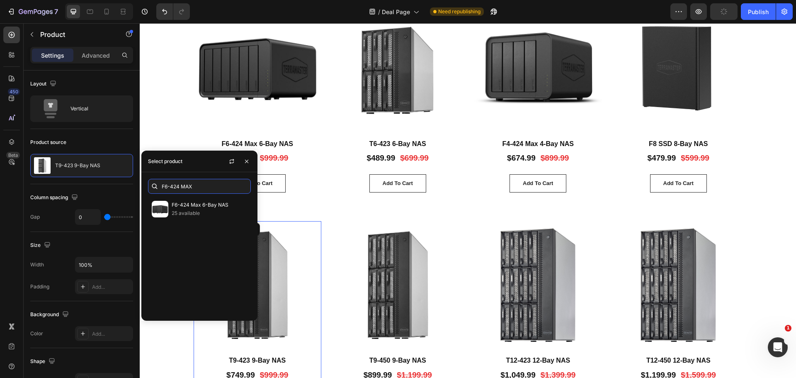
scroll to position [0, 0]
type input "F6-424 MAX"
click at [205, 205] on p "F6-424 Max 6-Bay NAS" at bounding box center [209, 205] width 75 height 8
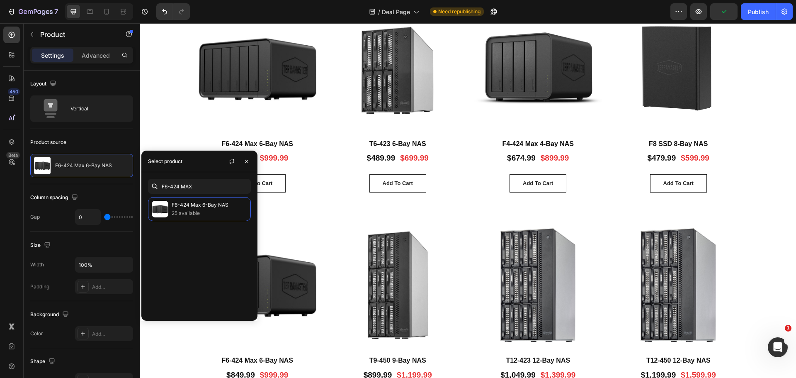
click at [163, 115] on div "TerraMaster Big Deals Heading Save Up to $400！ ​ CURATED TECH DEALS. ​Upgrade Y…" at bounding box center [468, 376] width 656 height 926
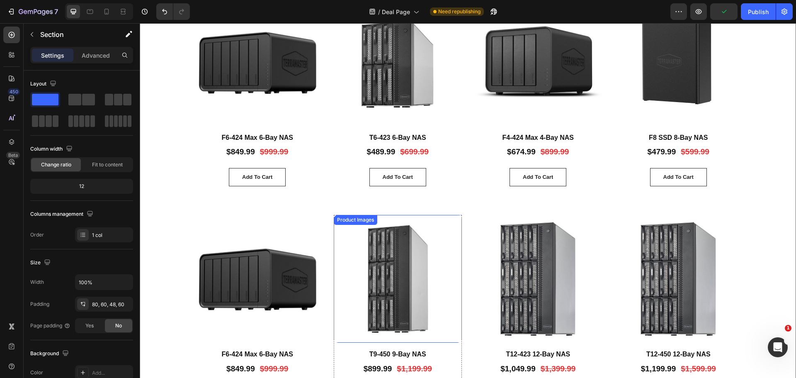
scroll to position [502, 0]
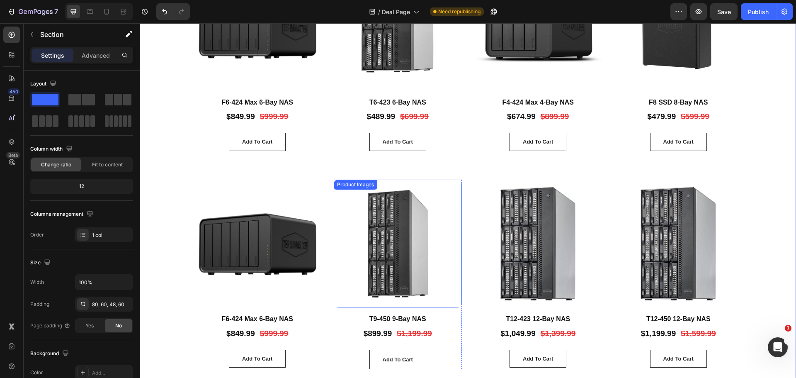
click at [400, 265] on img at bounding box center [398, 244] width 128 height 128
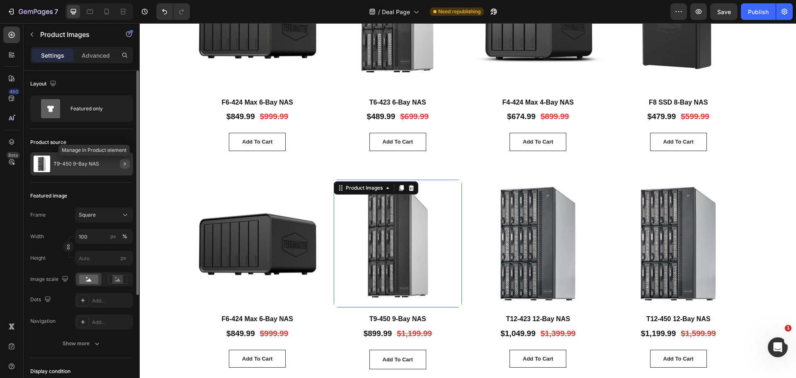
drag, startPoint x: 127, startPoint y: 164, endPoint x: 2, endPoint y: 153, distance: 124.9
click at [127, 164] on icon "button" at bounding box center [125, 163] width 7 height 7
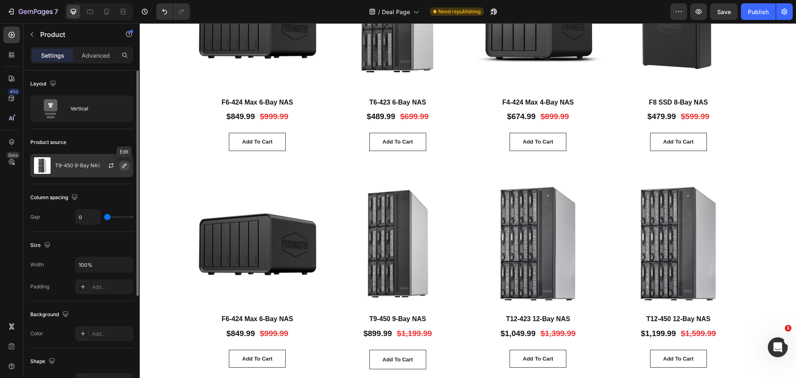
click at [124, 165] on icon "button" at bounding box center [124, 165] width 7 height 7
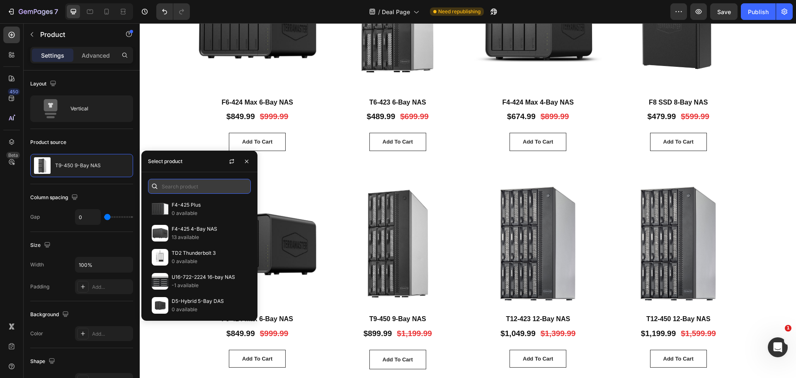
click at [182, 185] on input "text" at bounding box center [199, 186] width 103 height 15
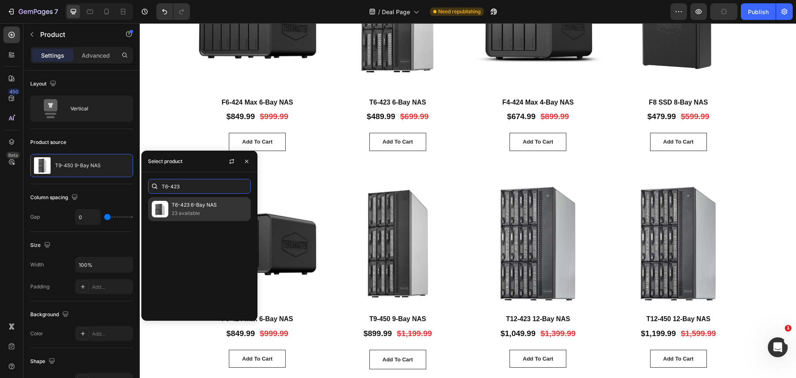
type input "T6-423"
drag, startPoint x: 197, startPoint y: 210, endPoint x: 344, endPoint y: 200, distance: 146.7
click at [197, 210] on p "23 available" at bounding box center [209, 213] width 75 height 8
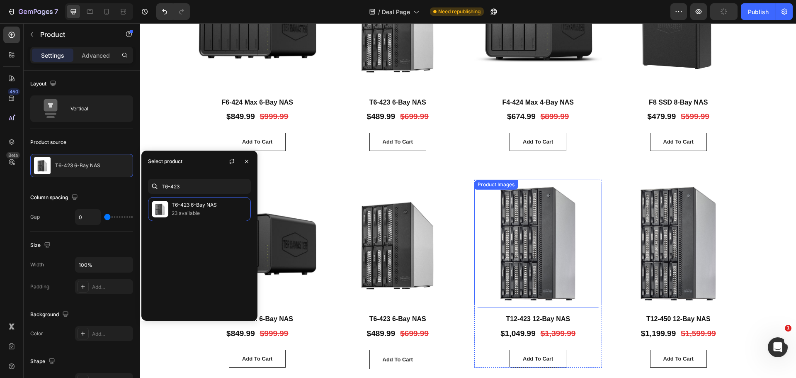
click at [524, 229] on img at bounding box center [538, 244] width 128 height 128
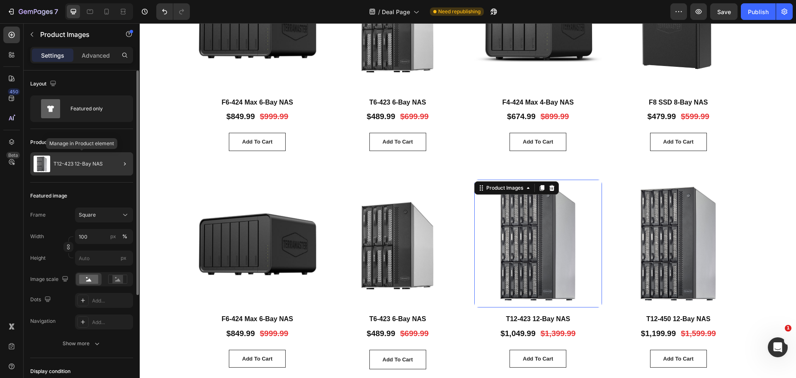
drag, startPoint x: 32, startPoint y: 141, endPoint x: 98, endPoint y: 168, distance: 72.0
click at [98, 168] on div "T12-423 12-Bay NAS" at bounding box center [81, 163] width 103 height 23
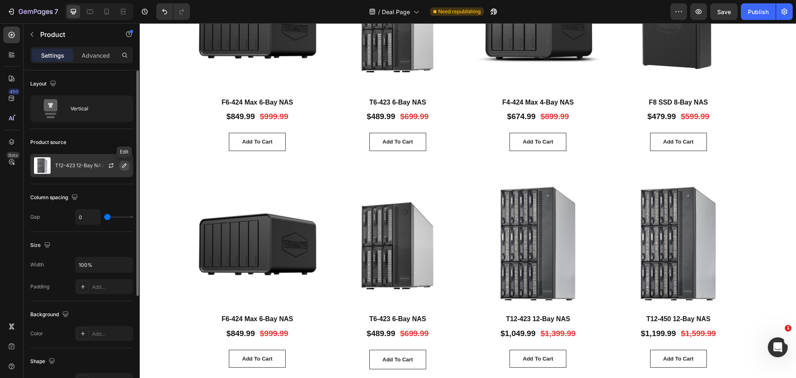
click at [123, 168] on icon "button" at bounding box center [124, 165] width 7 height 7
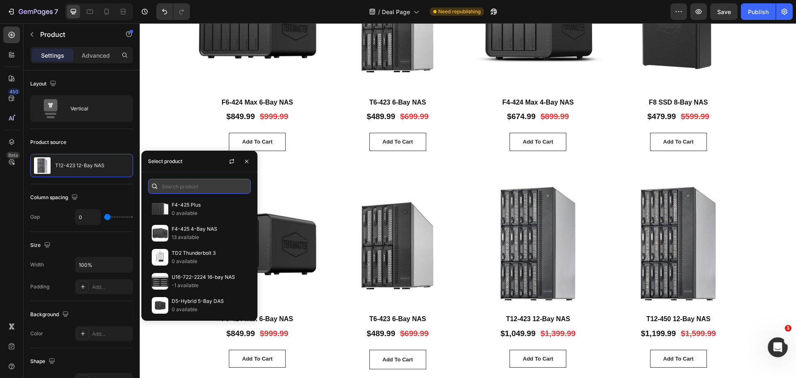
click at [193, 182] on input "text" at bounding box center [199, 186] width 103 height 15
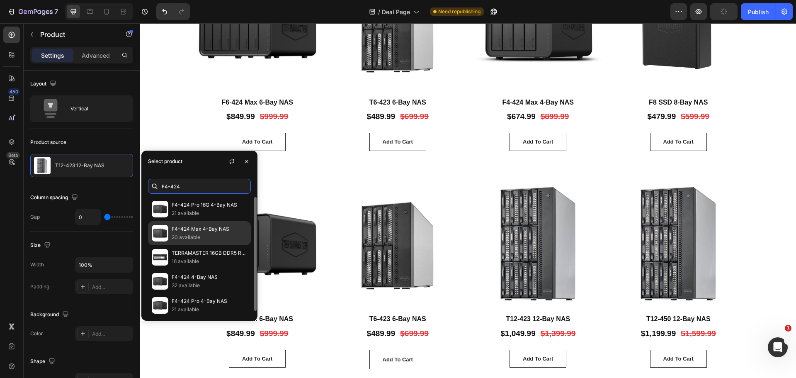
type input "F4-424"
click at [196, 226] on p "F4-424 Max 4-Bay NAS" at bounding box center [209, 229] width 75 height 8
click at [179, 237] on p "20 available" at bounding box center [209, 237] width 75 height 8
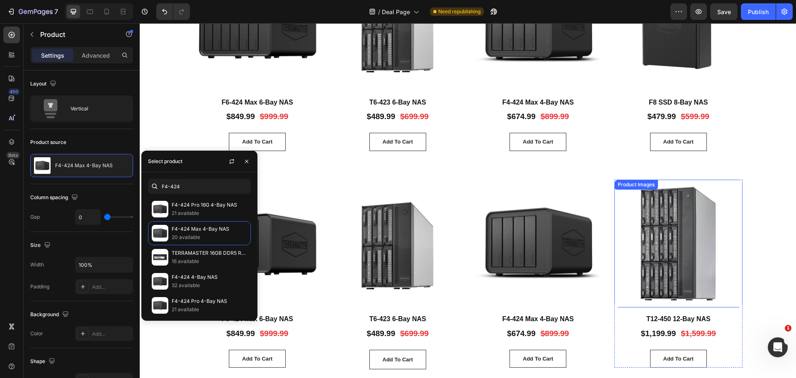
click at [670, 252] on img at bounding box center [679, 244] width 128 height 128
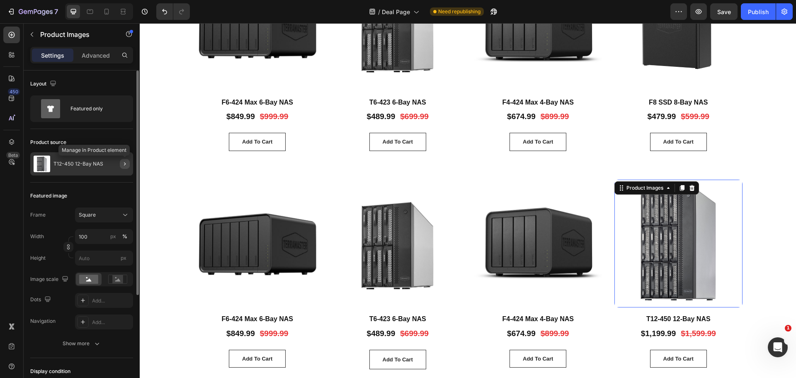
click at [128, 163] on icon "button" at bounding box center [125, 163] width 7 height 7
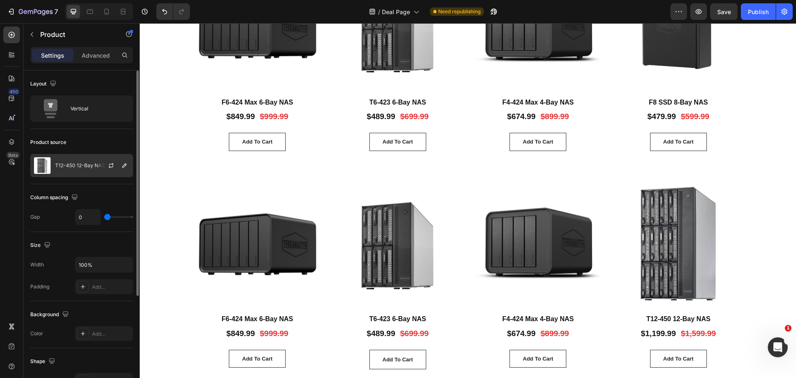
click at [79, 170] on div "T12-450 12-Bay NAS" at bounding box center [81, 165] width 103 height 23
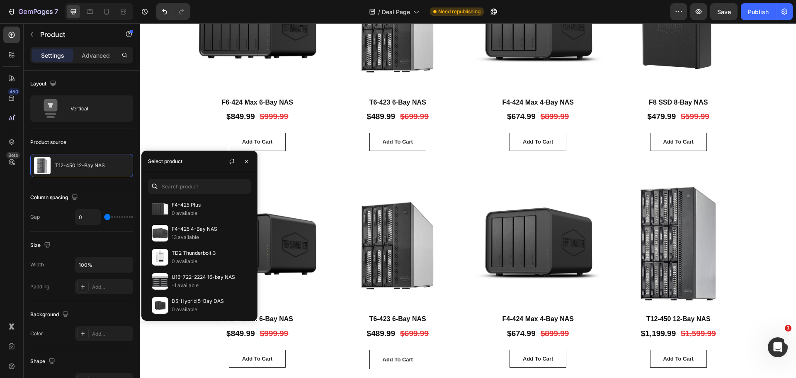
click at [186, 194] on div "F4-425 Plus 0 available F4-425 4-Bay NAS 13 available TD2 Thunderbolt 3 0 avail…" at bounding box center [199, 246] width 116 height 148
click at [186, 188] on input "text" at bounding box center [199, 186] width 103 height 15
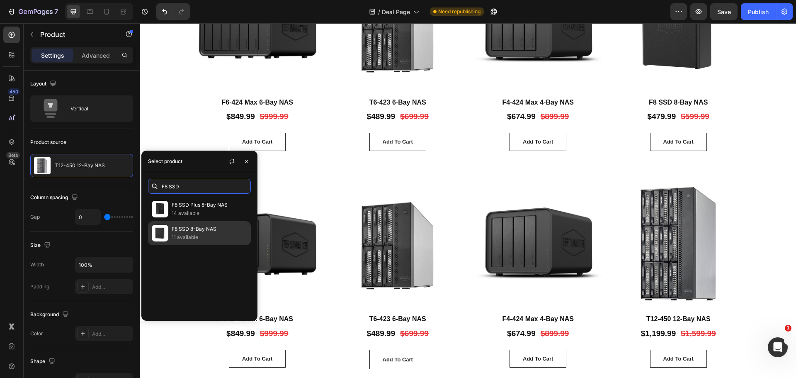
type input "F8 SSD"
click at [203, 229] on p "F8 SSD 8-Bay NAS" at bounding box center [209, 229] width 75 height 8
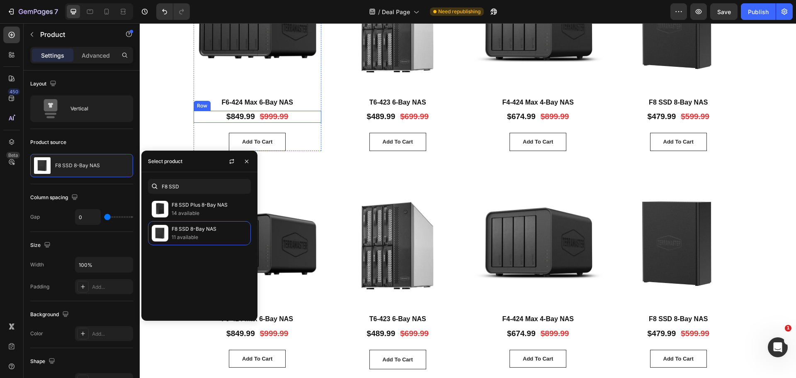
click at [186, 121] on div "Product Images F6-424 Max 6-Bay NAS Product Title $849.99 Product Price Product…" at bounding box center [468, 71] width 607 height 217
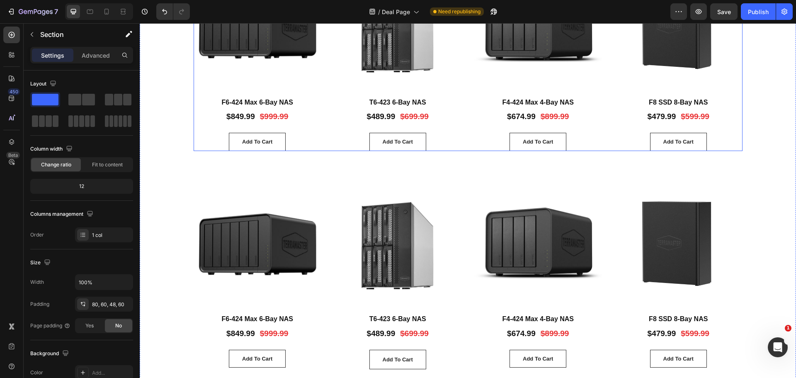
click at [325, 109] on div "Product Images F6-424 Max 6-Bay NAS Product Title $849.99 Product Price Product…" at bounding box center [468, 57] width 549 height 188
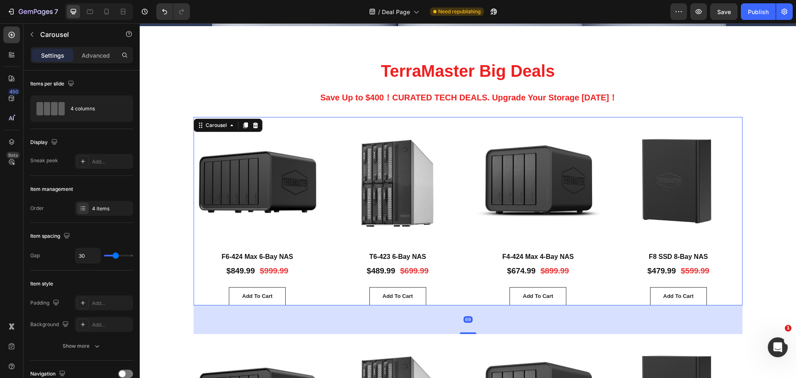
scroll to position [336, 0]
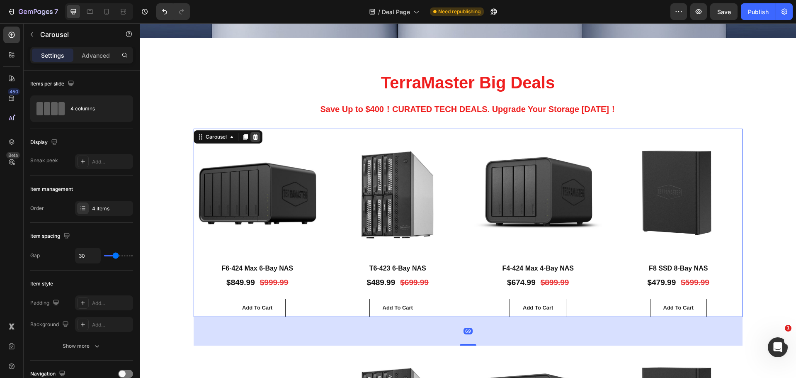
click at [255, 134] on icon at bounding box center [255, 137] width 7 height 7
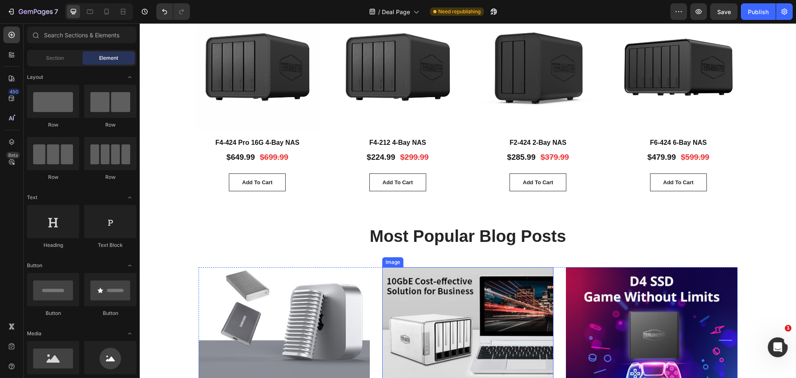
scroll to position [875, 0]
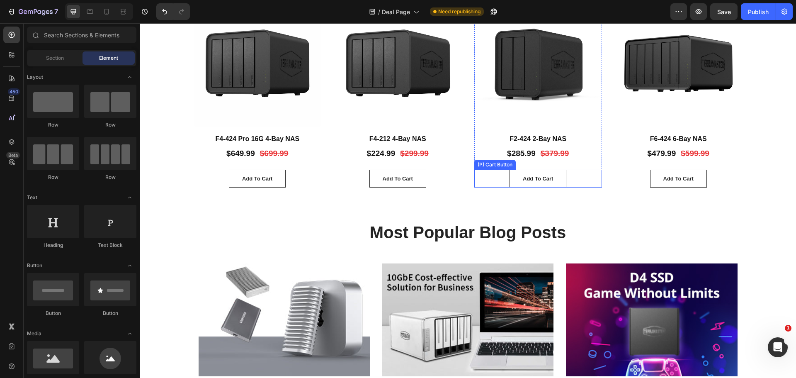
click at [474, 173] on div "Add to Cart (P) Cart Button" at bounding box center [538, 179] width 128 height 18
click at [462, 174] on div "Product Images F4-424 Pro 16G 4-Bay NAS Product Title $649.99 Product Price Pro…" at bounding box center [468, 94] width 549 height 188
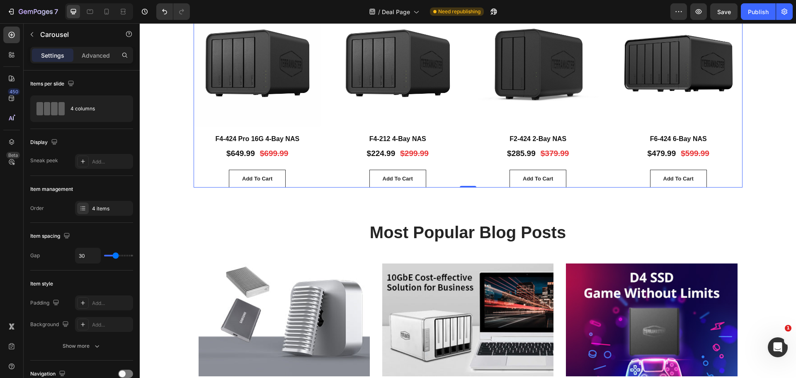
click at [100, 48] on div "Settings Advanced" at bounding box center [81, 55] width 103 height 17
click at [99, 58] on p "Advanced" at bounding box center [96, 55] width 28 height 9
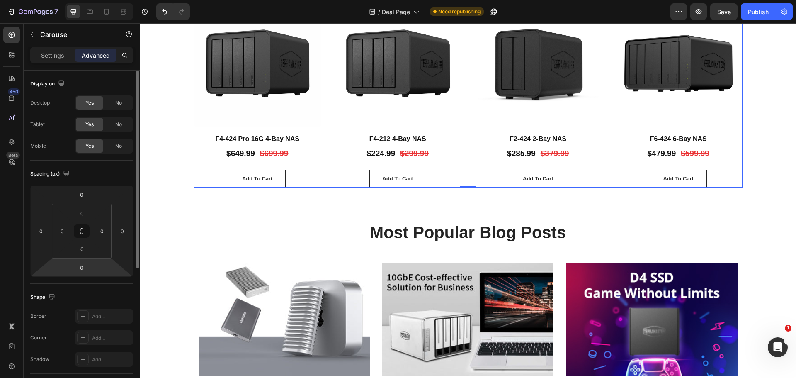
click at [85, 250] on input "0" at bounding box center [82, 249] width 17 height 12
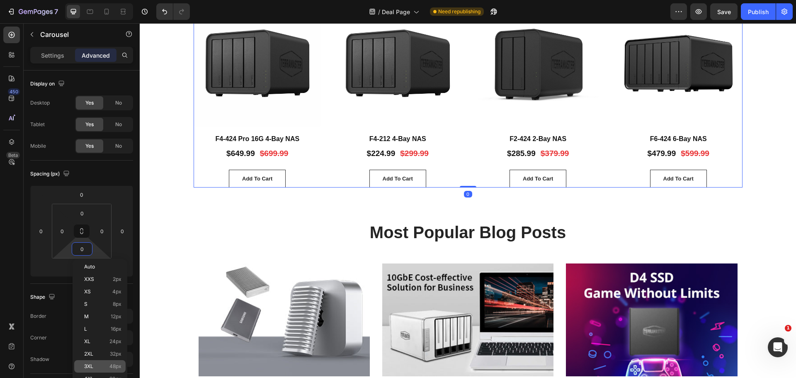
click at [101, 365] on p "3XL 48px" at bounding box center [102, 366] width 37 height 6
type input "48"
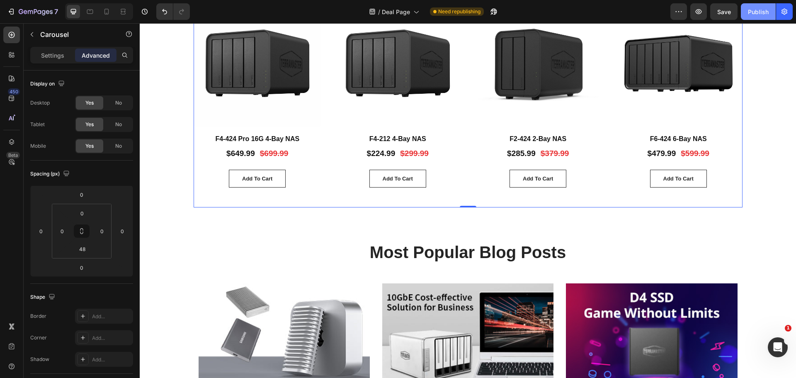
click at [760, 6] on button "Publish" at bounding box center [758, 11] width 35 height 17
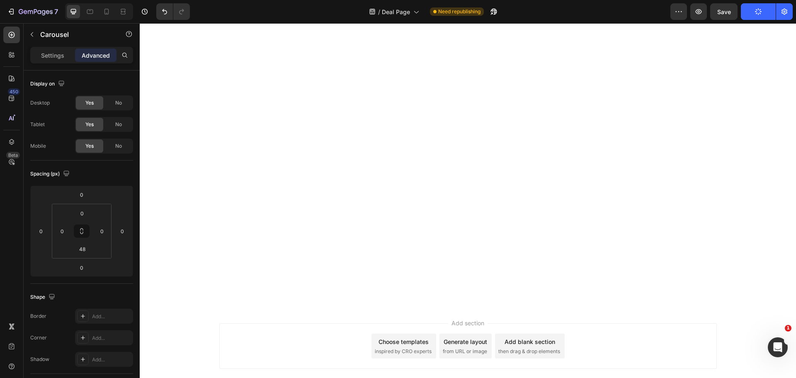
scroll to position [0, 0]
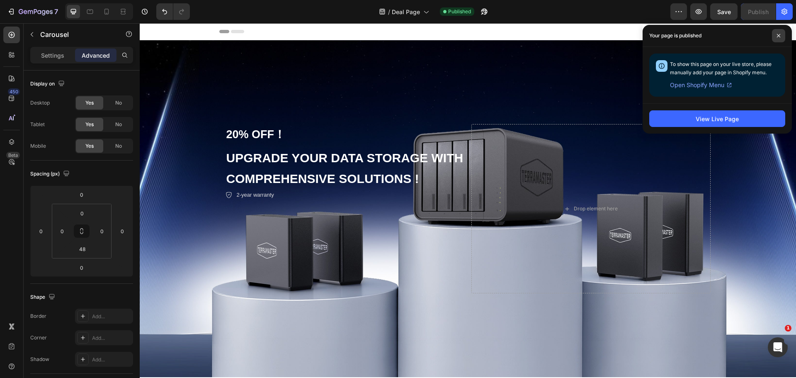
click at [780, 33] on span at bounding box center [778, 35] width 13 height 13
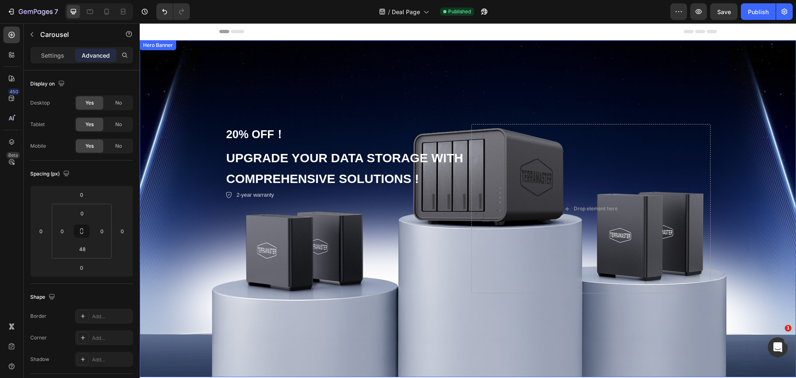
click at [312, 92] on div "Background Image" at bounding box center [468, 208] width 656 height 337
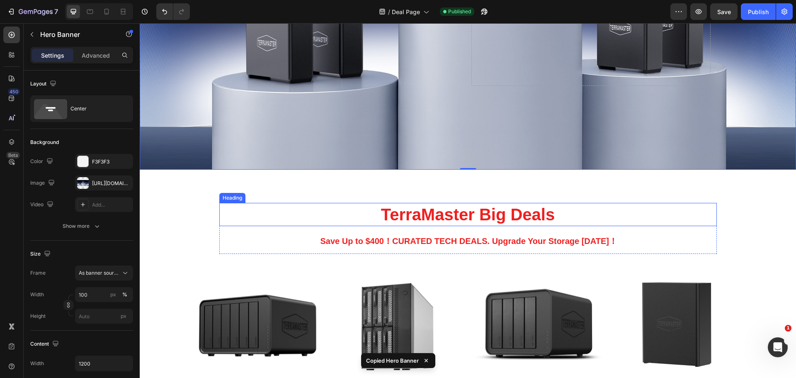
scroll to position [290, 0]
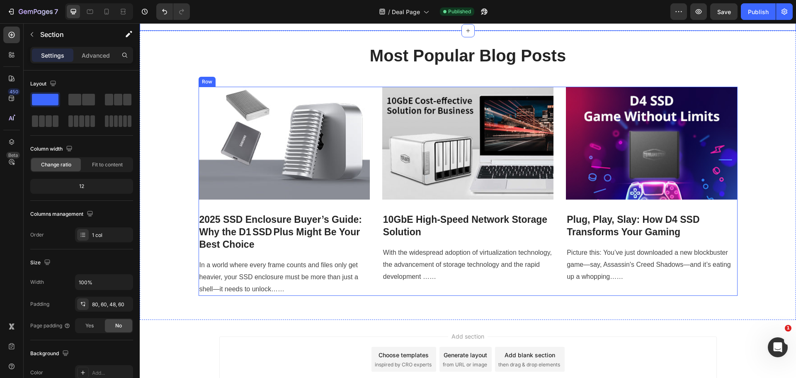
scroll to position [1078, 0]
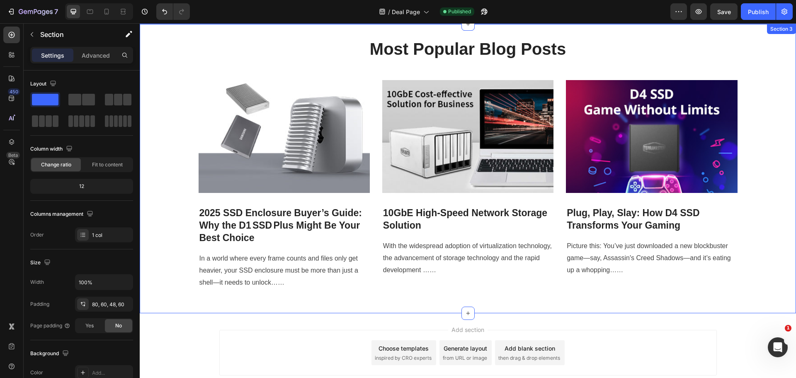
click at [174, 79] on div "Most Popular Blog Posts Heading Image 2025 SSD Enclosure Buyer’s Guide: Why the…" at bounding box center [468, 168] width 656 height 263
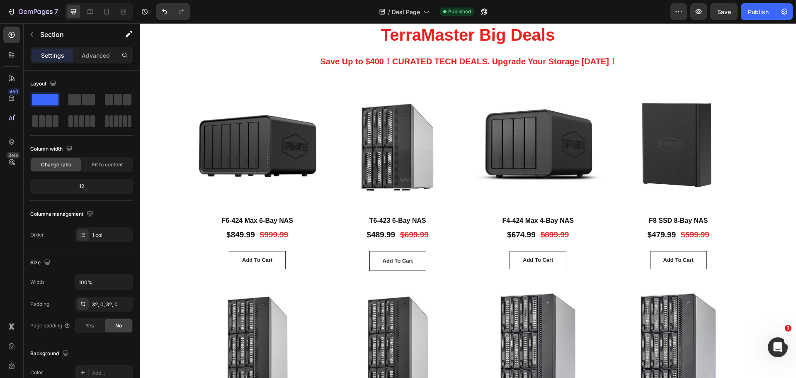
scroll to position [290, 0]
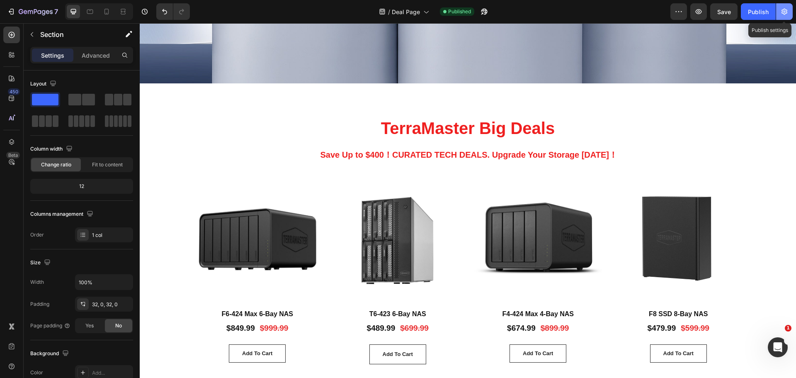
click at [787, 15] on icon "button" at bounding box center [784, 11] width 8 height 8
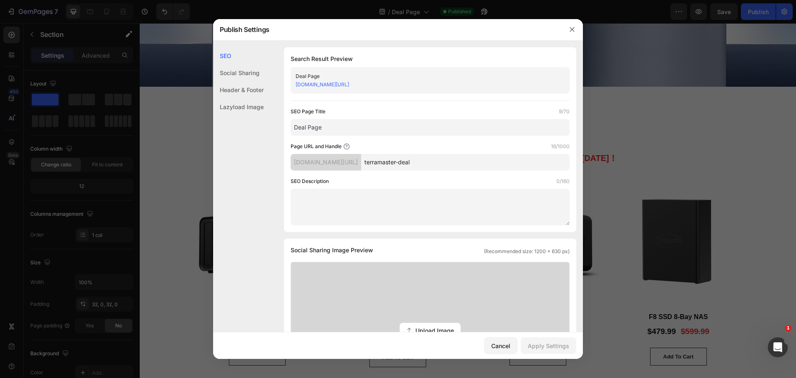
click at [370, 128] on input "Deal Page" at bounding box center [430, 127] width 279 height 17
click at [389, 126] on input "Deal Page" at bounding box center [430, 127] width 279 height 17
click at [466, 165] on input "terramaster-deal" at bounding box center [465, 162] width 209 height 17
drag, startPoint x: 465, startPoint y: 158, endPoint x: 394, endPoint y: 163, distance: 71.0
click at [394, 163] on div "terramasterus.myshopify.com/pages/ terramaster-deal" at bounding box center [430, 162] width 279 height 17
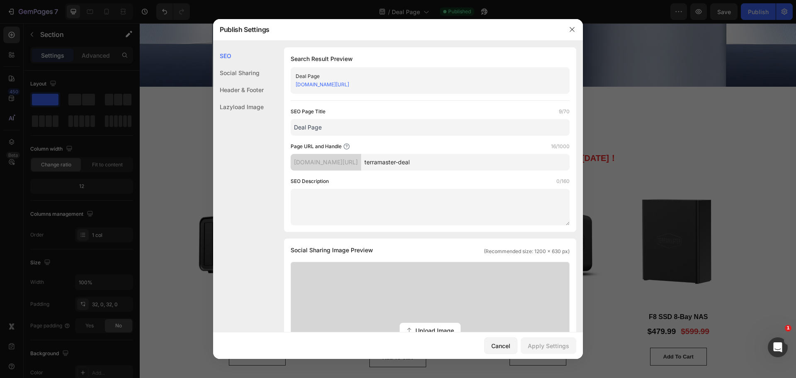
click at [444, 164] on input "terramaster-deal" at bounding box center [465, 162] width 209 height 17
drag, startPoint x: 453, startPoint y: 163, endPoint x: 437, endPoint y: 163, distance: 15.8
click at [437, 163] on input "terramaster-deal" at bounding box center [465, 162] width 209 height 17
click at [570, 34] on button "button" at bounding box center [572, 29] width 13 height 13
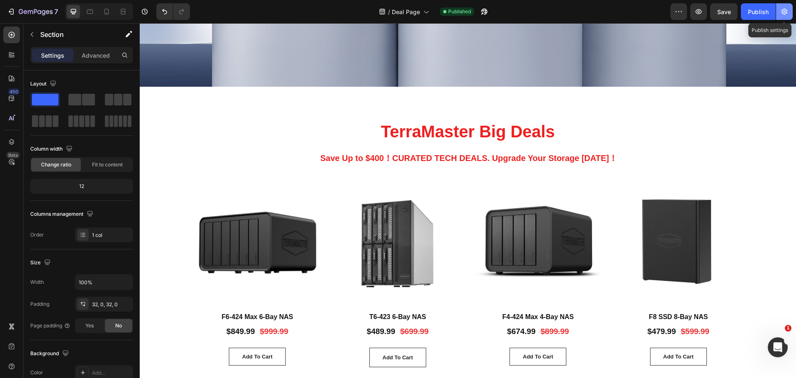
click at [788, 14] on icon "button" at bounding box center [784, 11] width 8 height 8
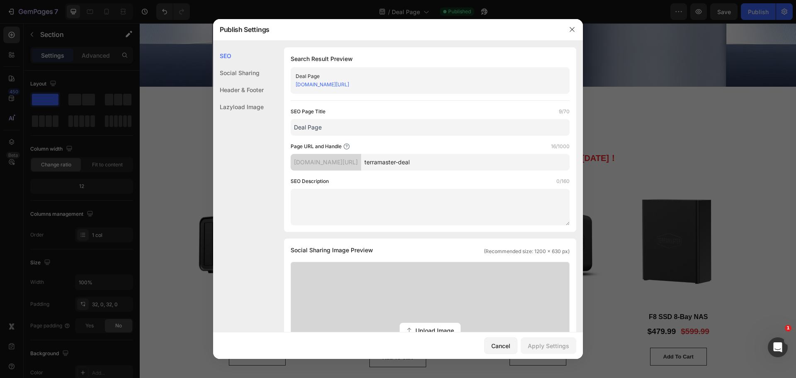
drag, startPoint x: 333, startPoint y: 129, endPoint x: 297, endPoint y: 131, distance: 36.5
click at [295, 131] on input "Deal Page" at bounding box center [430, 127] width 279 height 17
click at [343, 133] on input "Deal Page" at bounding box center [430, 127] width 279 height 17
drag, startPoint x: 308, startPoint y: 128, endPoint x: 275, endPoint y: 131, distance: 33.0
click at [275, 131] on div "SEO Search Result Preview Deal Page terramasterus.myshopify.com/pages/terramast…" at bounding box center [398, 369] width 370 height 645
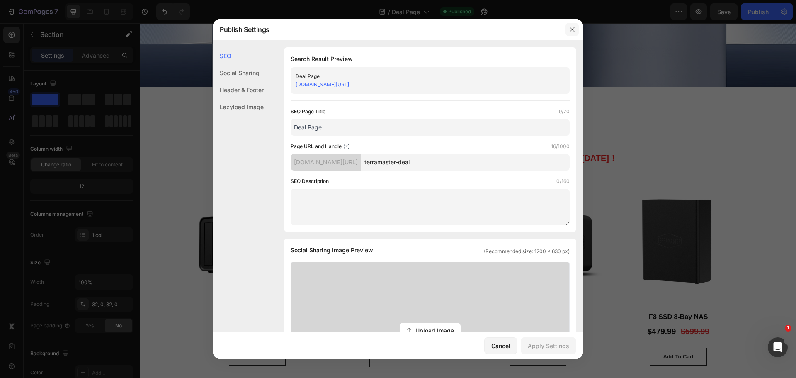
click at [572, 29] on icon "button" at bounding box center [572, 29] width 7 height 7
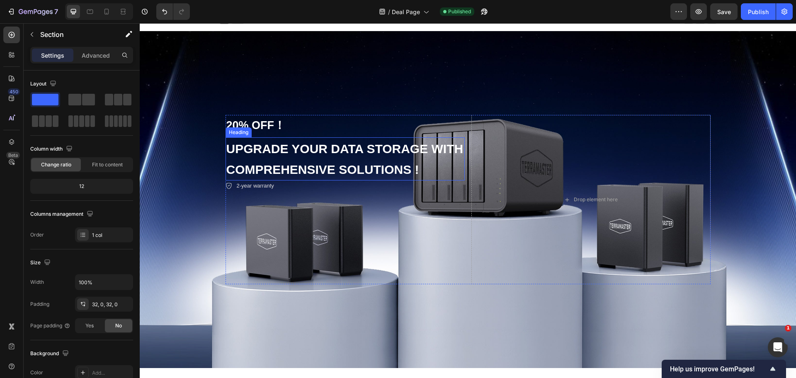
scroll to position [0, 0]
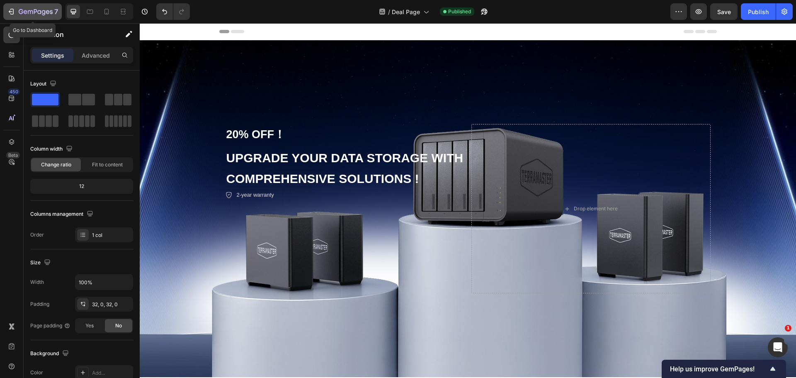
click at [26, 8] on div "7" at bounding box center [38, 12] width 39 height 10
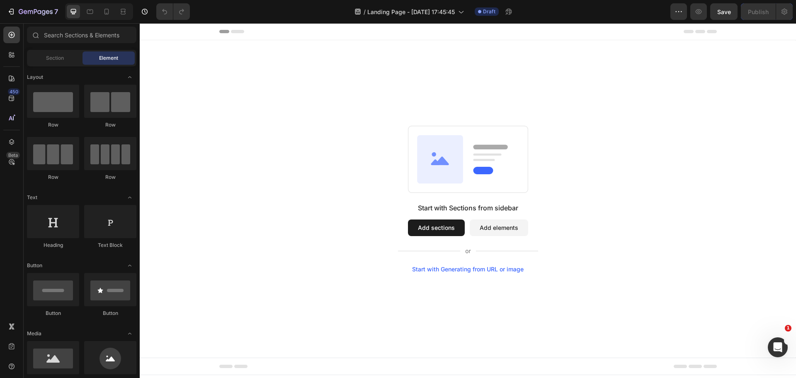
click at [239, 133] on div "Start with Sections from sidebar Add sections Add elements Start with Generatin…" at bounding box center [468, 199] width 597 height 147
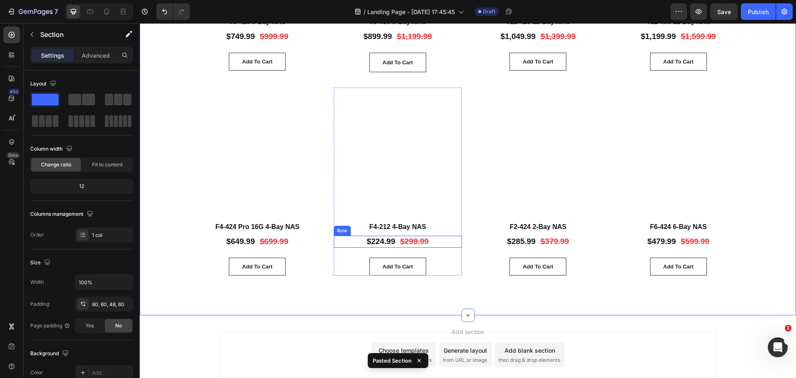
scroll to position [870, 0]
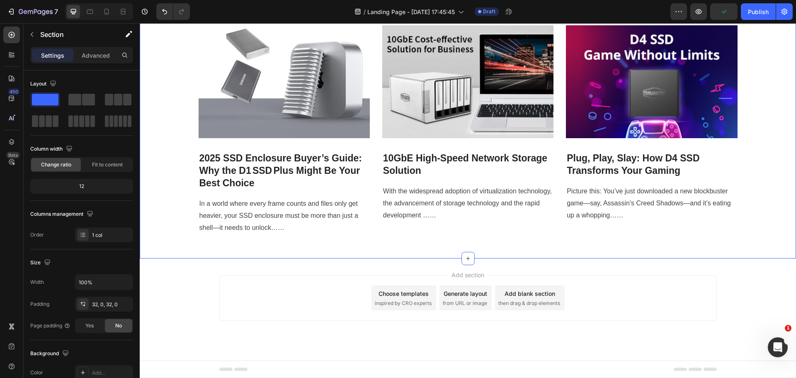
scroll to position [1114, 0]
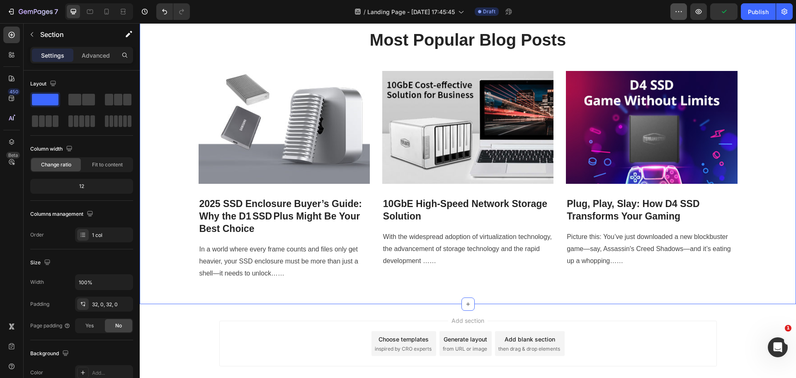
click at [677, 11] on icon "button" at bounding box center [679, 11] width 8 height 8
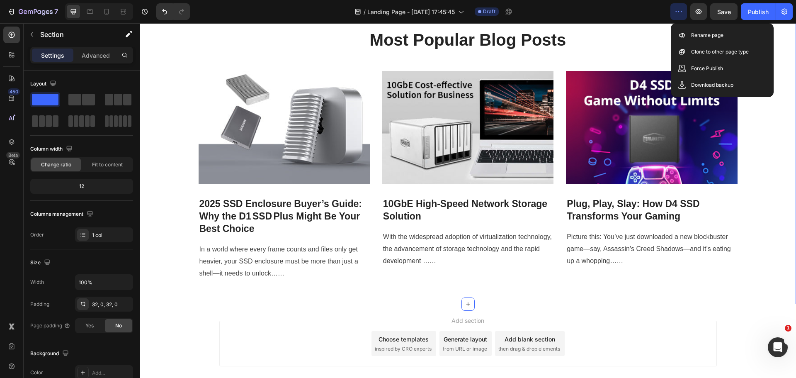
scroll to position [786, 0]
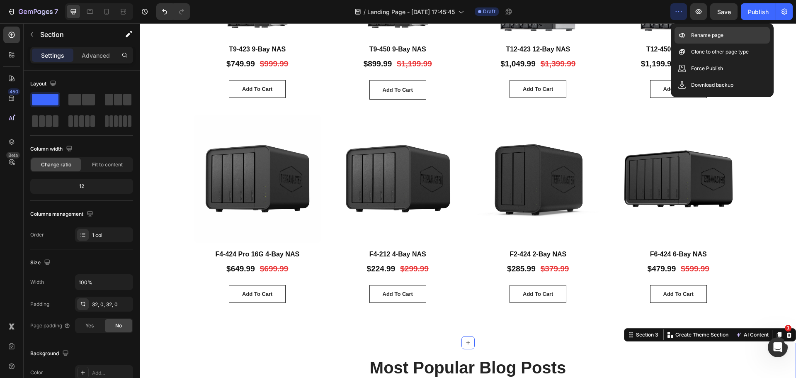
click at [692, 38] on p "Rename page" at bounding box center [707, 35] width 32 height 8
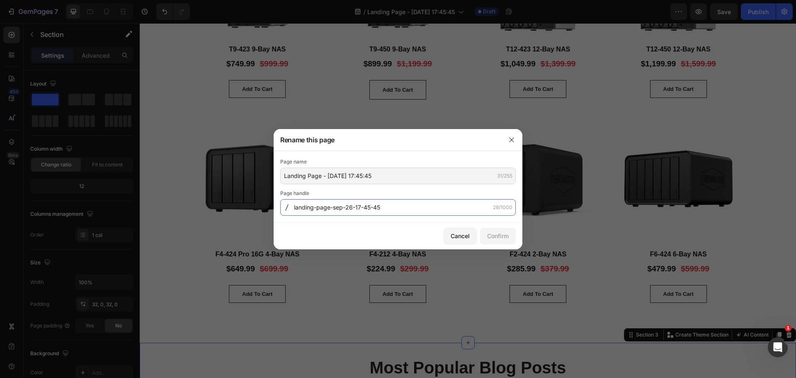
click at [381, 212] on input "landing-page-sep-26-17-45-45" at bounding box center [398, 207] width 236 height 17
paste input "deal"
click at [305, 212] on input "deal" at bounding box center [398, 207] width 236 height 17
type input "deal"
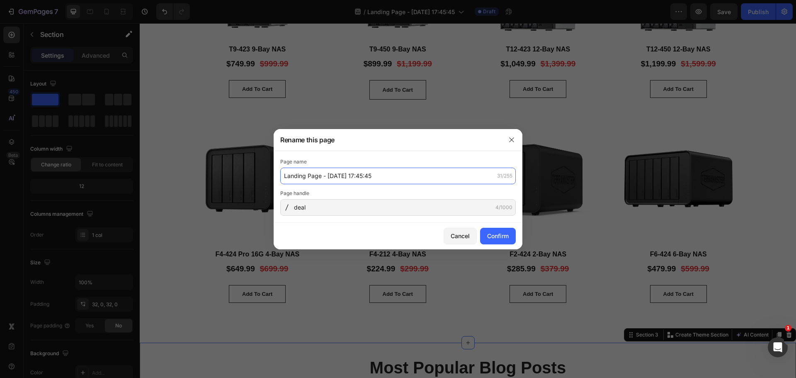
click at [338, 173] on input "Landing Page - [DATE] 17:45:45" at bounding box center [398, 176] width 236 height 17
paste input "Deal"
type input "Deal"
click at [494, 233] on div "Confirm" at bounding box center [498, 235] width 22 height 9
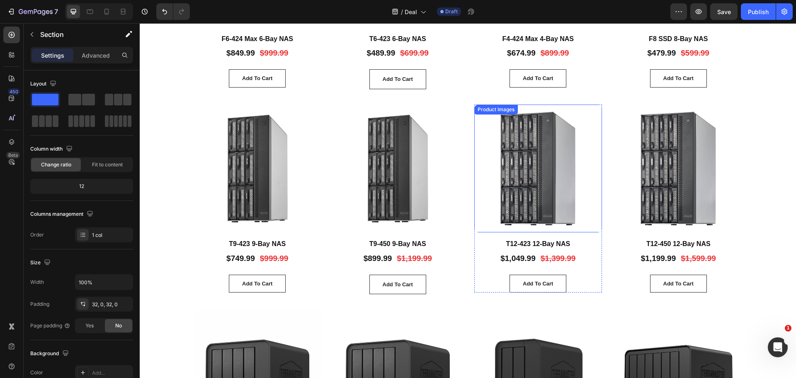
scroll to position [579, 0]
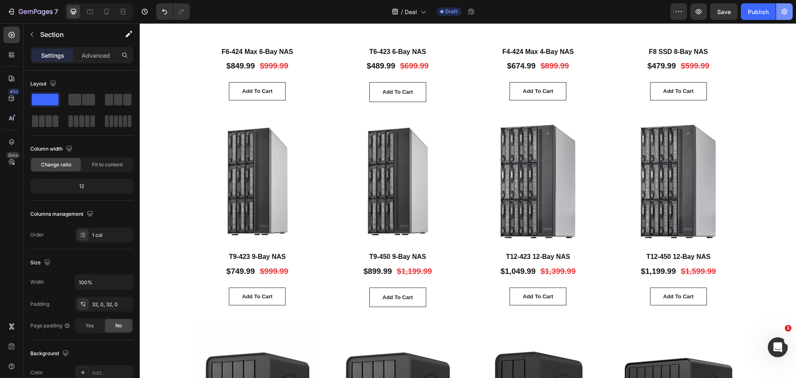
click at [779, 18] on button "button" at bounding box center [784, 11] width 17 height 17
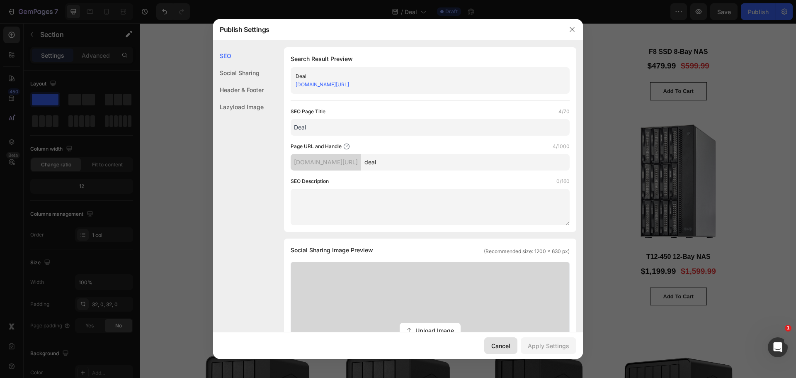
click at [508, 349] on div "Cancel" at bounding box center [500, 345] width 19 height 9
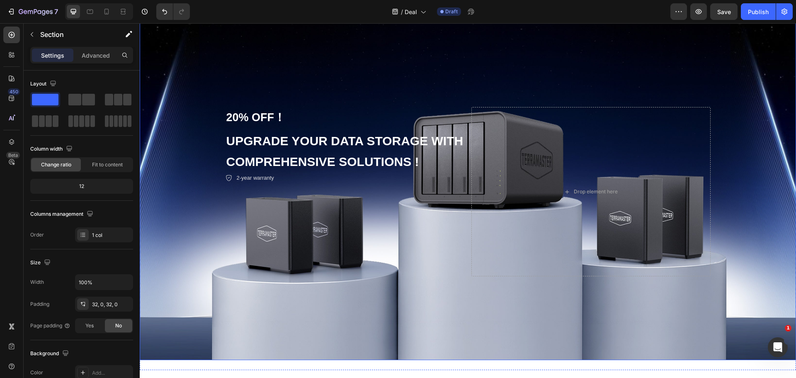
scroll to position [0, 0]
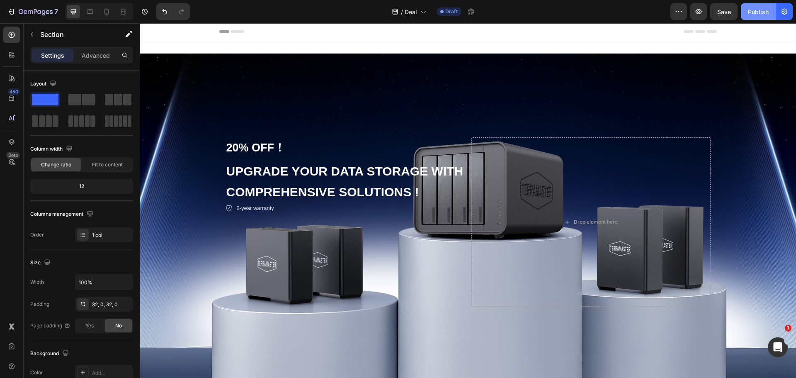
click at [765, 14] on div "Publish" at bounding box center [758, 11] width 21 height 9
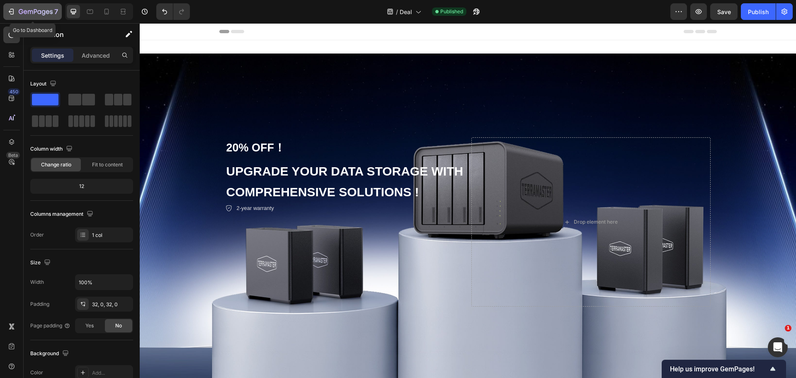
click at [20, 11] on icon "button" at bounding box center [36, 12] width 34 height 7
